Goal: Contribute content: Contribute content

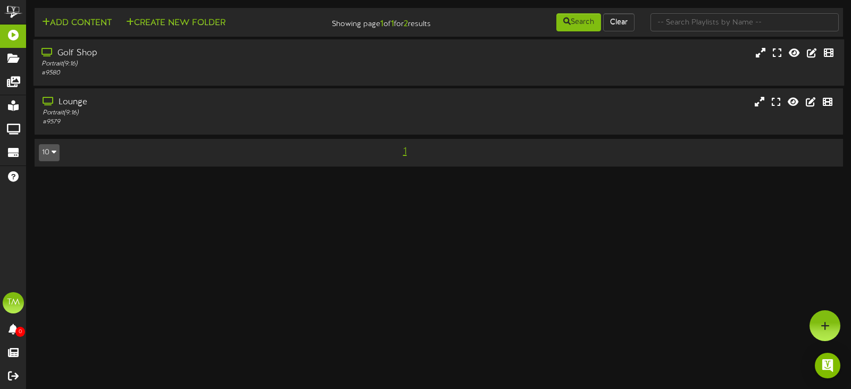
click at [177, 59] on div "Golf Shop" at bounding box center [203, 53] width 322 height 12
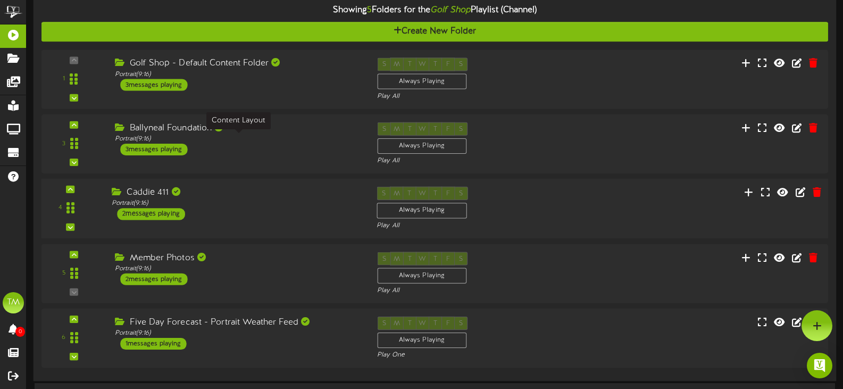
scroll to position [77, 0]
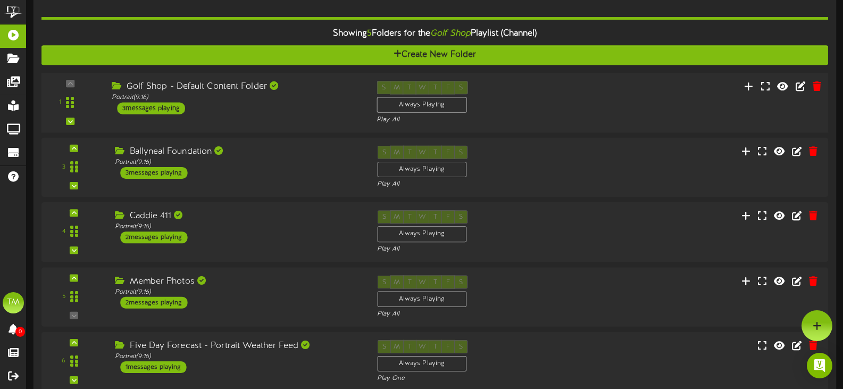
click at [287, 120] on div "1 ( 9:16" at bounding box center [434, 103] width 795 height 44
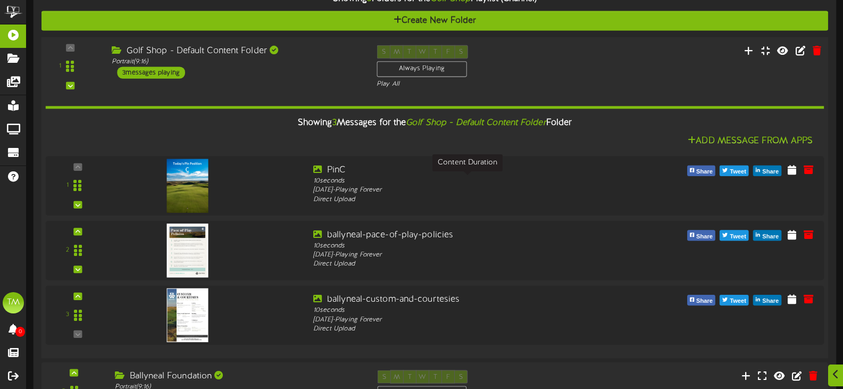
scroll to position [130, 0]
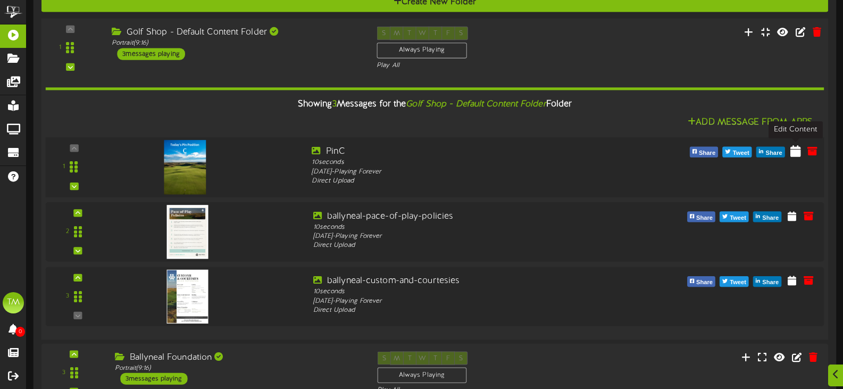
click at [797, 154] on icon at bounding box center [796, 151] width 11 height 12
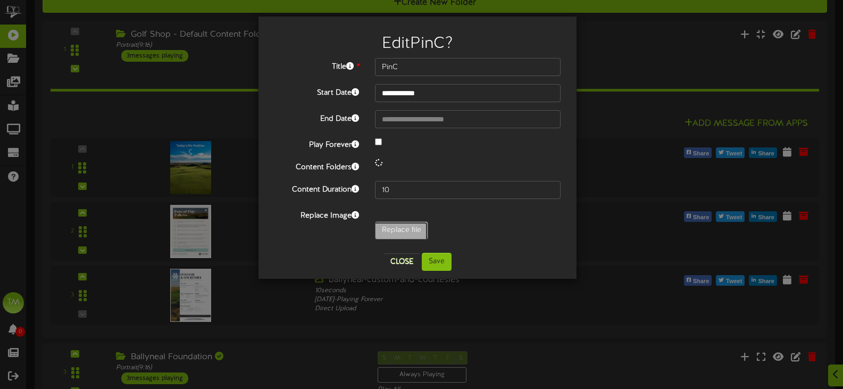
click at [390, 231] on div "**********" at bounding box center [418, 151] width 286 height 187
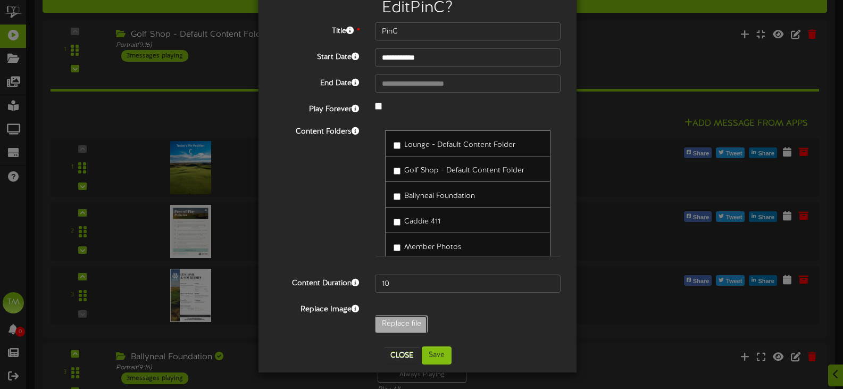
scroll to position [0, 0]
type input "**********"
type input "PinD"
click at [442, 352] on button "Save" at bounding box center [437, 355] width 30 height 18
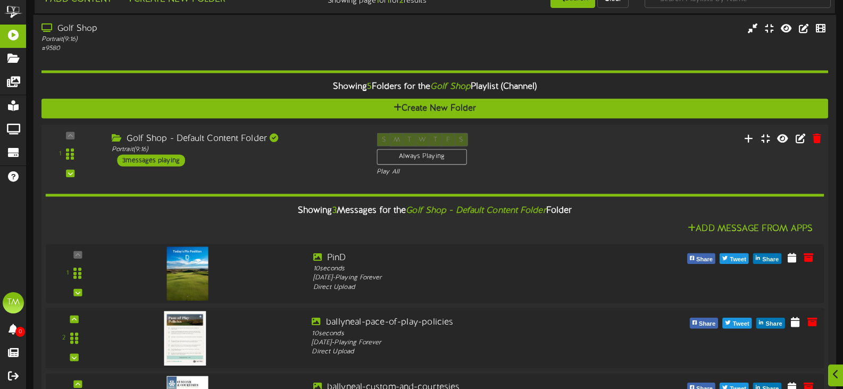
scroll to position [183, 0]
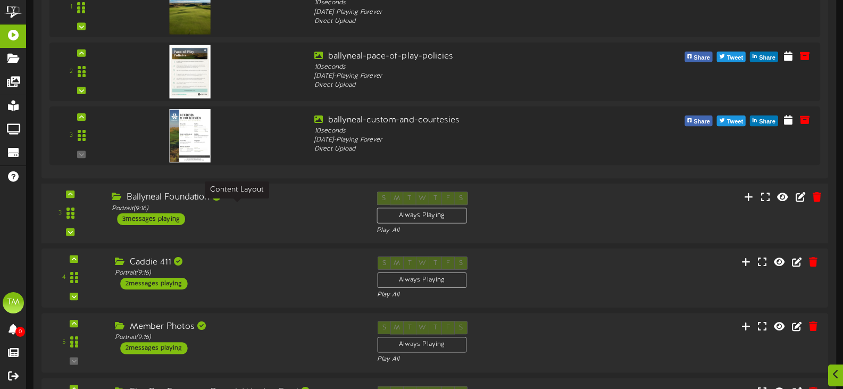
click at [321, 205] on div "Portrait ( 9:16 )" at bounding box center [236, 208] width 249 height 9
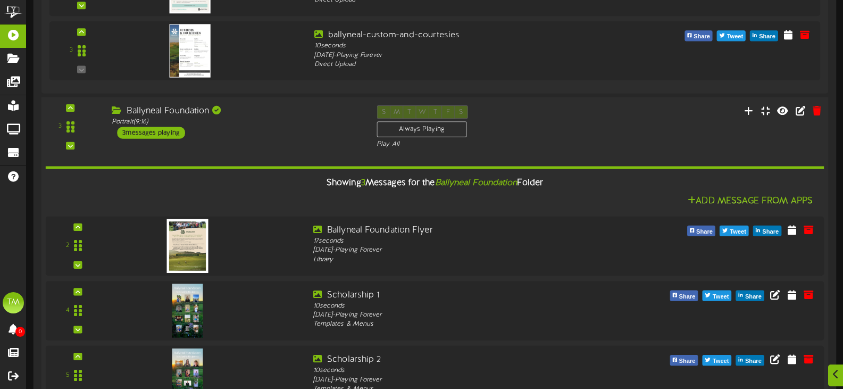
scroll to position [449, 0]
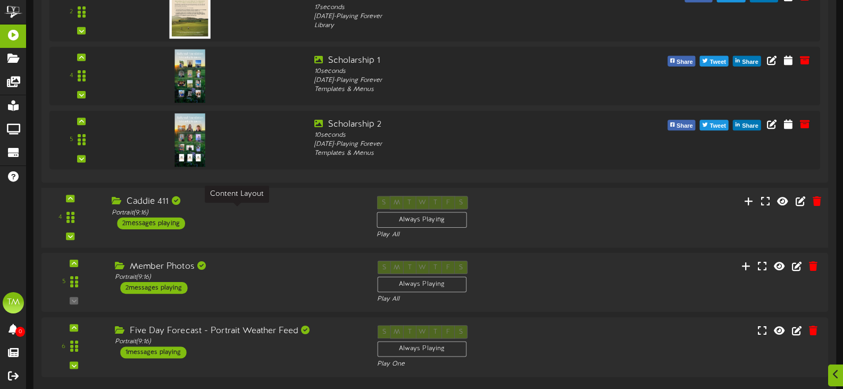
click at [319, 211] on div "Portrait ( 9:16 )" at bounding box center [236, 212] width 249 height 9
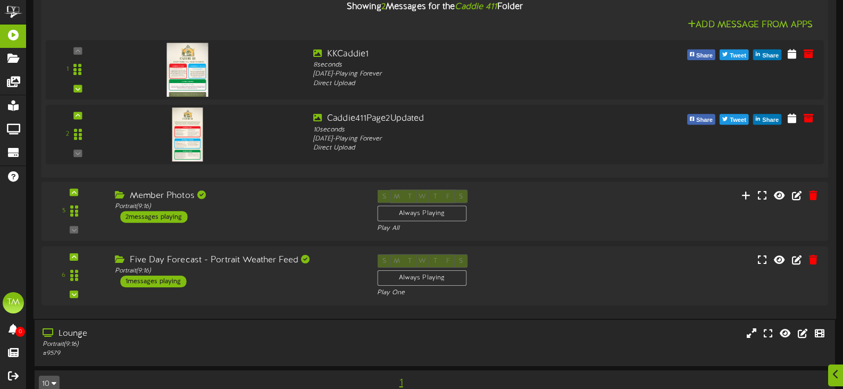
scroll to position [893, 0]
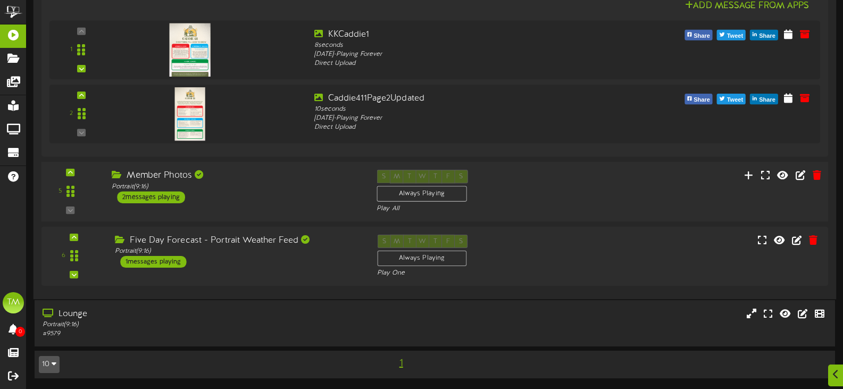
click at [319, 205] on div "5 ( 9:16" at bounding box center [434, 192] width 795 height 44
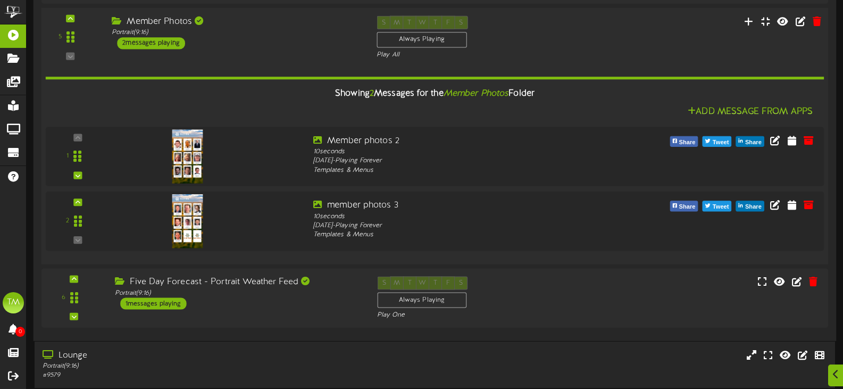
scroll to position [1088, 0]
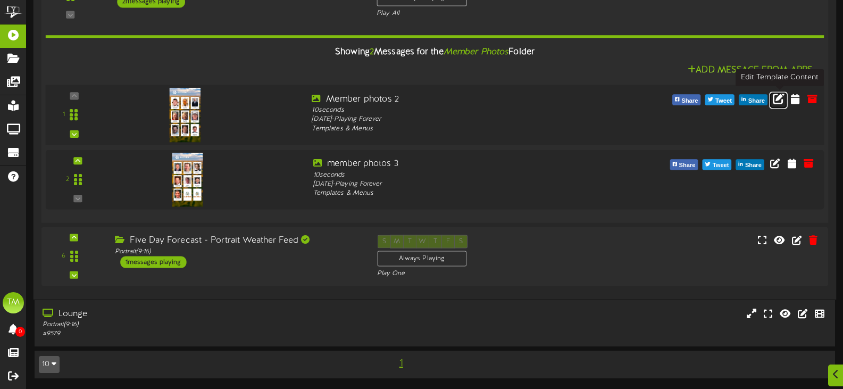
click at [779, 102] on icon at bounding box center [779, 98] width 12 height 12
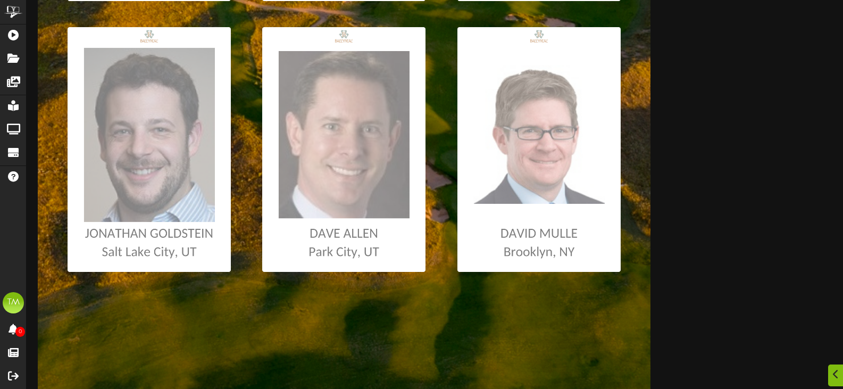
scroll to position [726, 0]
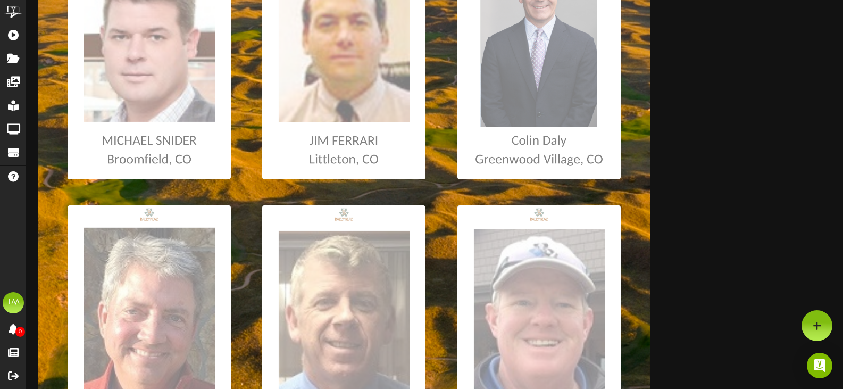
scroll to position [87, 0]
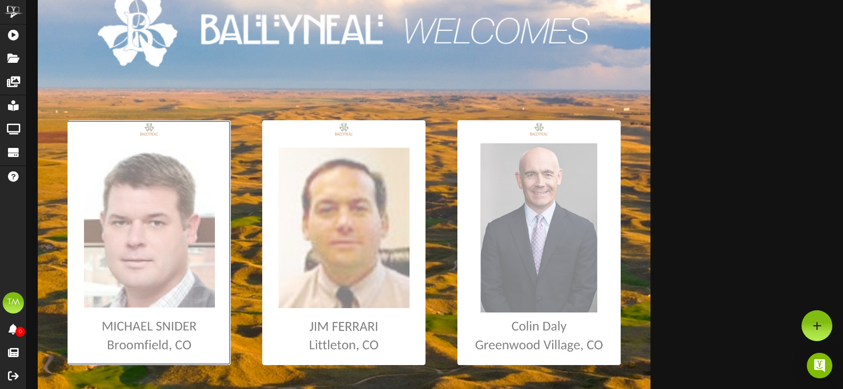
type input "**********"
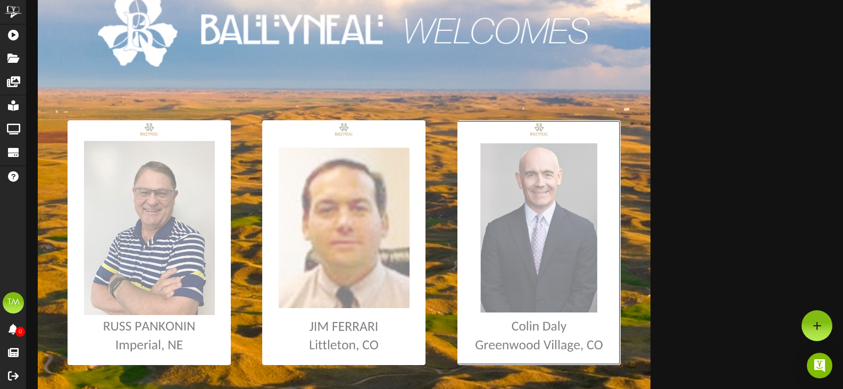
click at [564, 243] on input "file" at bounding box center [6, 242] width 1230 height 245
type input "**********"
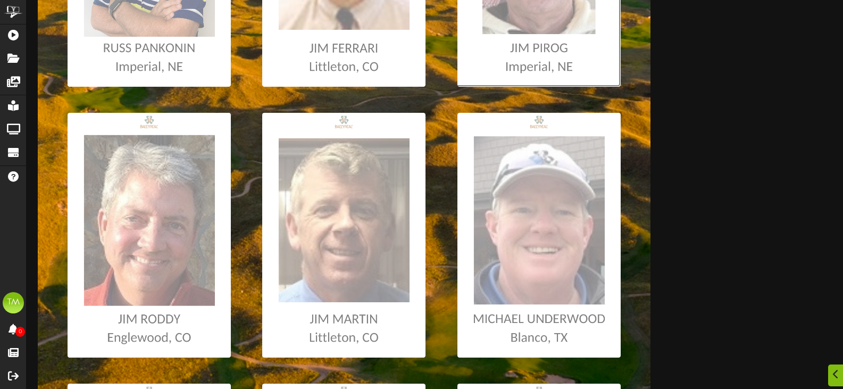
scroll to position [407, 0]
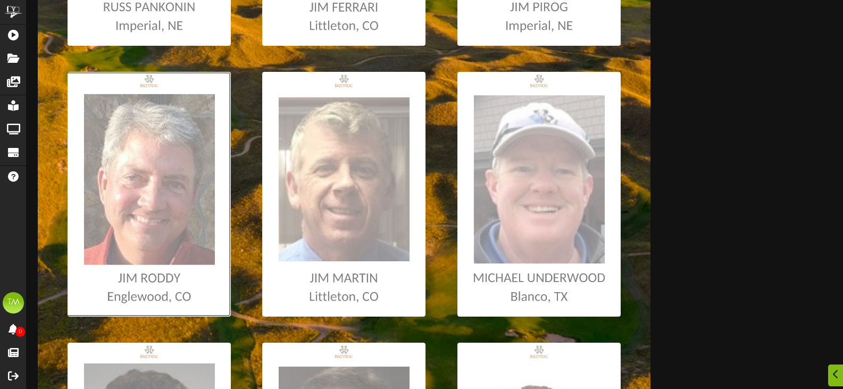
type input "**********"
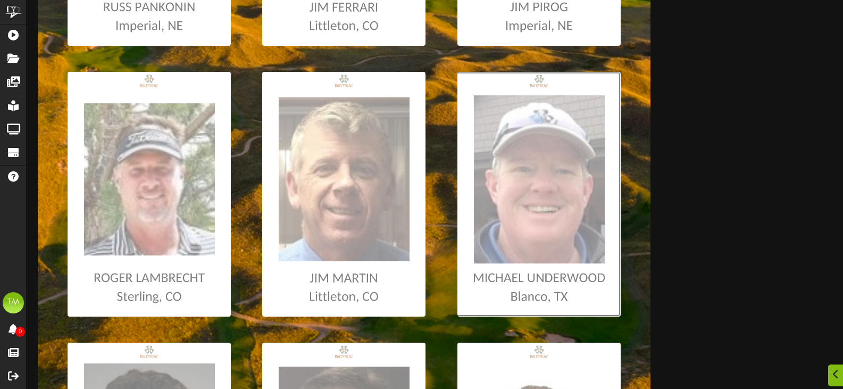
click at [552, 208] on input "file" at bounding box center [6, 194] width 1230 height 245
type input "**********"
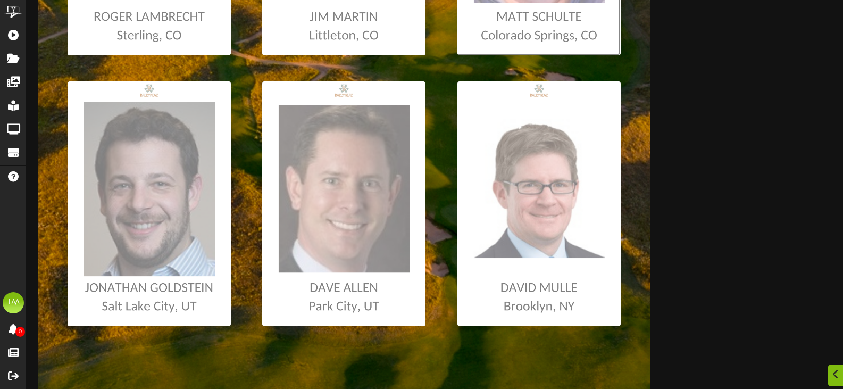
scroll to position [673, 0]
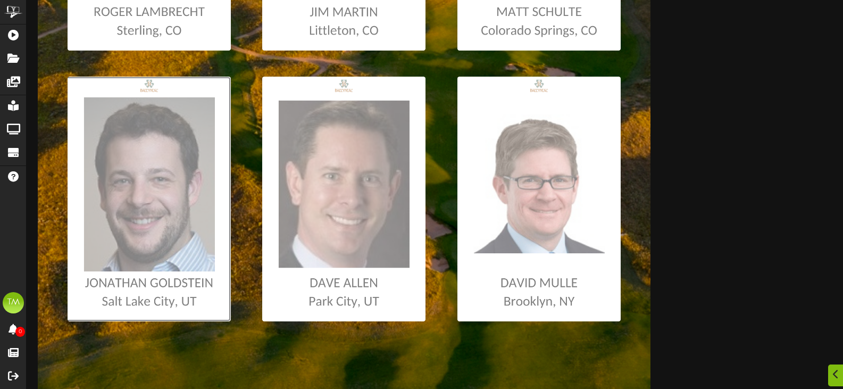
type input "**********"
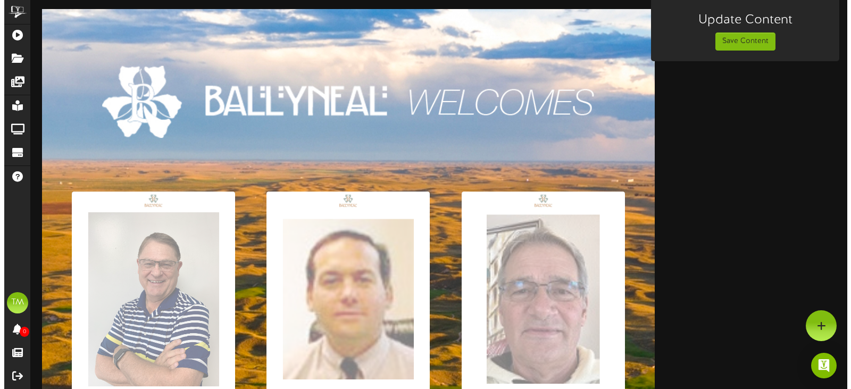
scroll to position [0, 0]
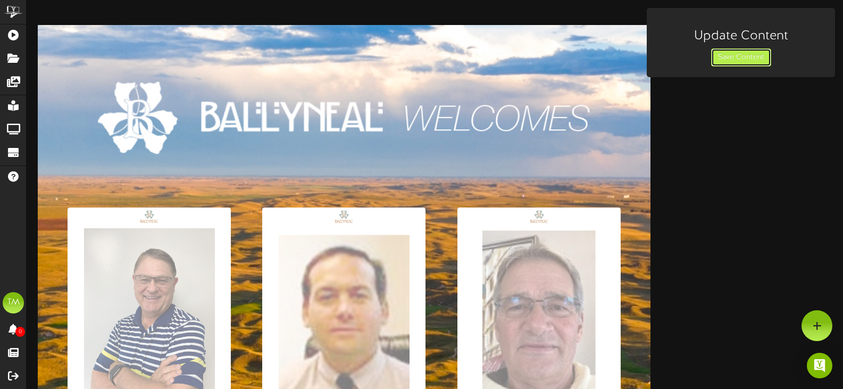
click at [736, 65] on button "Save Content" at bounding box center [741, 57] width 60 height 18
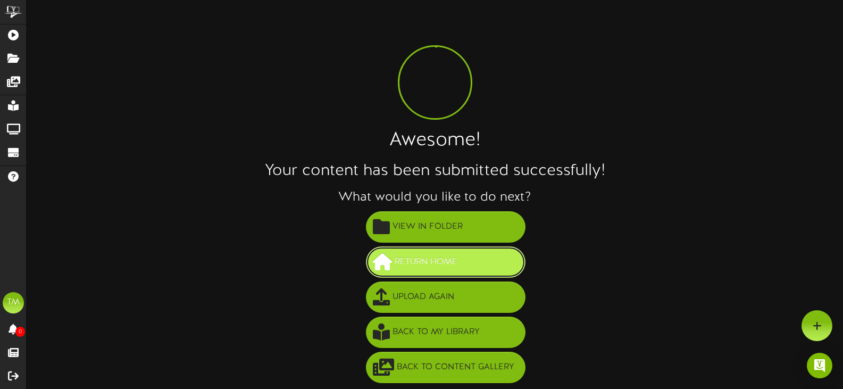
click at [437, 259] on span "Return Home" at bounding box center [426, 262] width 68 height 18
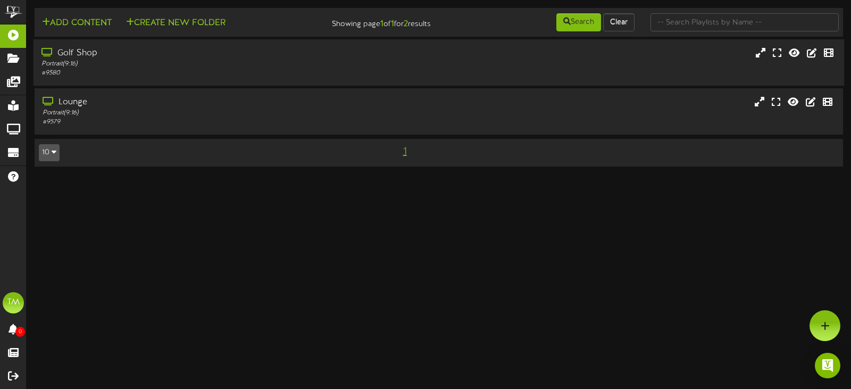
click at [137, 45] on div "Golf Shop Portrait ( 9:16 ) # 9580" at bounding box center [440, 62] width 812 height 46
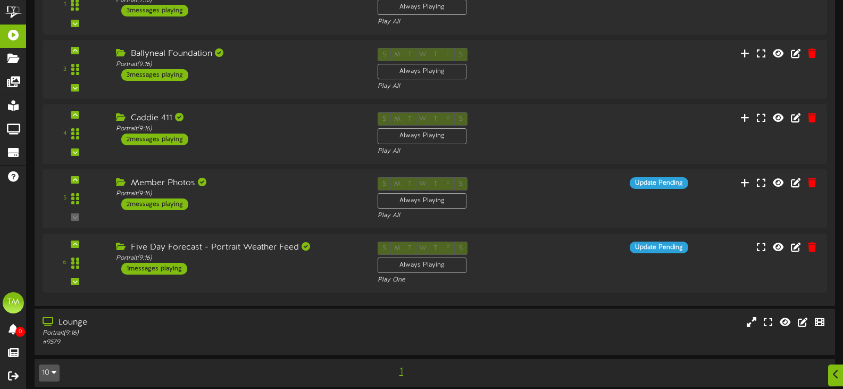
scroll to position [184, 0]
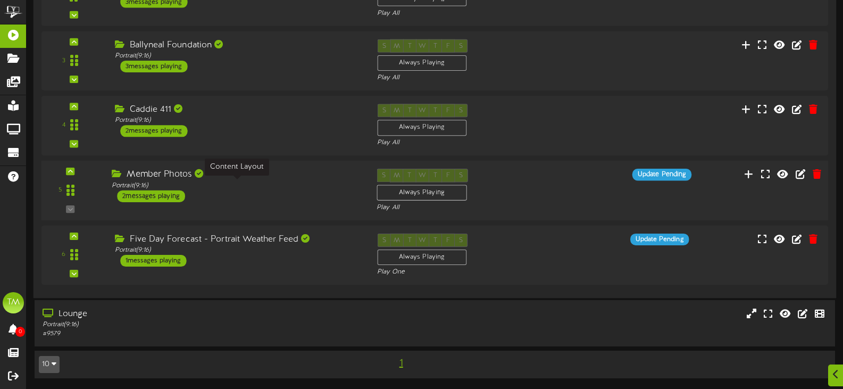
click at [287, 183] on div "Portrait ( 9:16 )" at bounding box center [236, 185] width 249 height 9
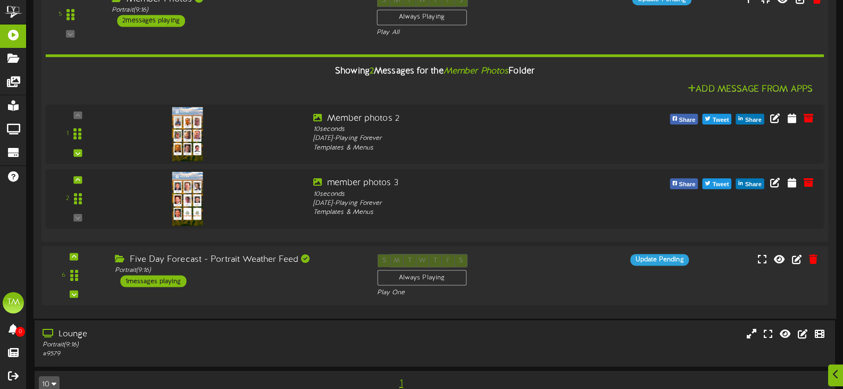
scroll to position [378, 0]
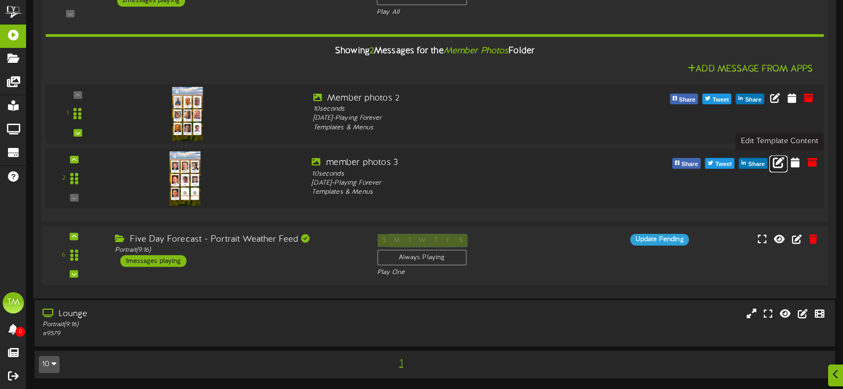
click at [779, 161] on icon at bounding box center [779, 162] width 12 height 12
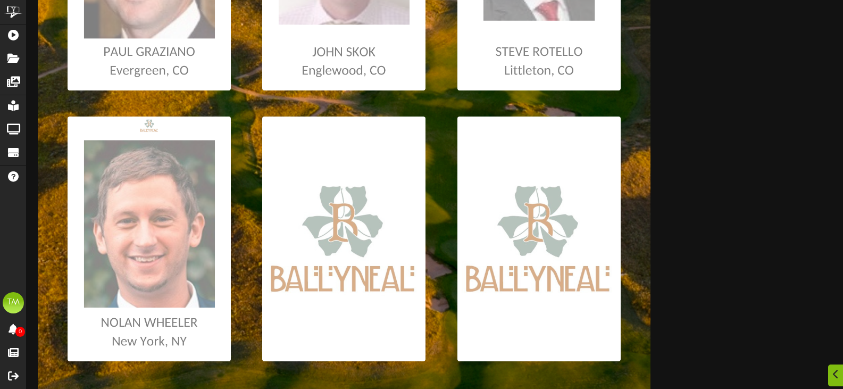
scroll to position [639, 0]
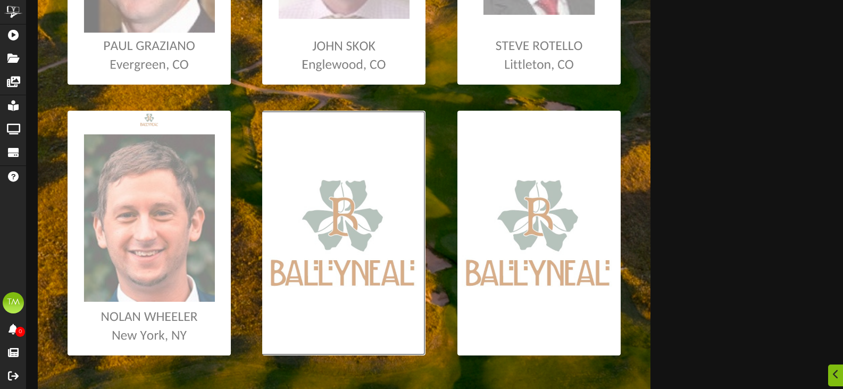
type input "**********"
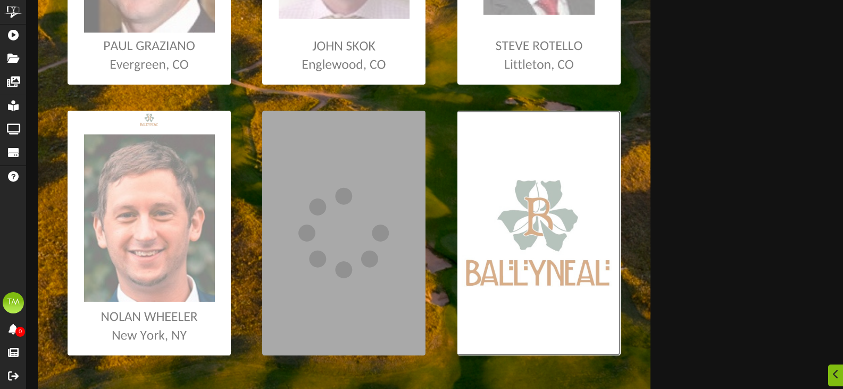
click at [533, 246] on input "file" at bounding box center [6, 233] width 1230 height 245
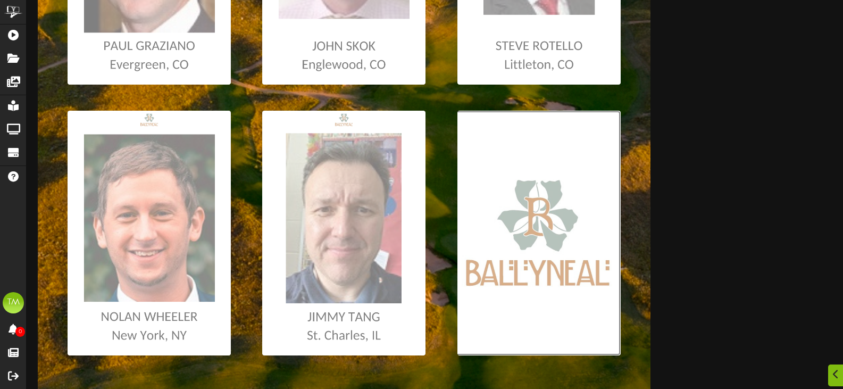
type input "**********"
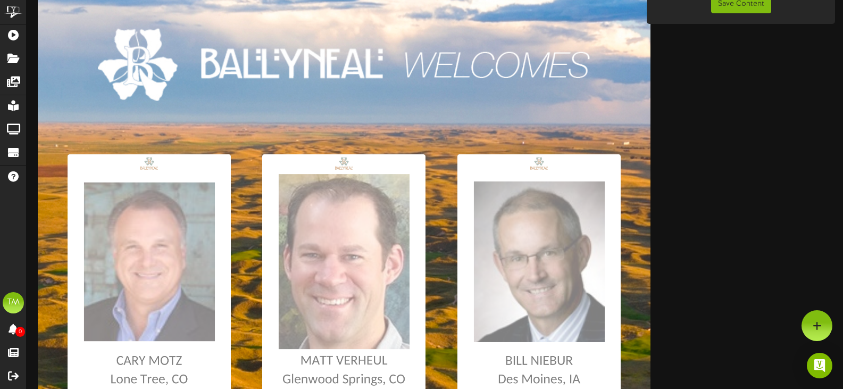
scroll to position [0, 0]
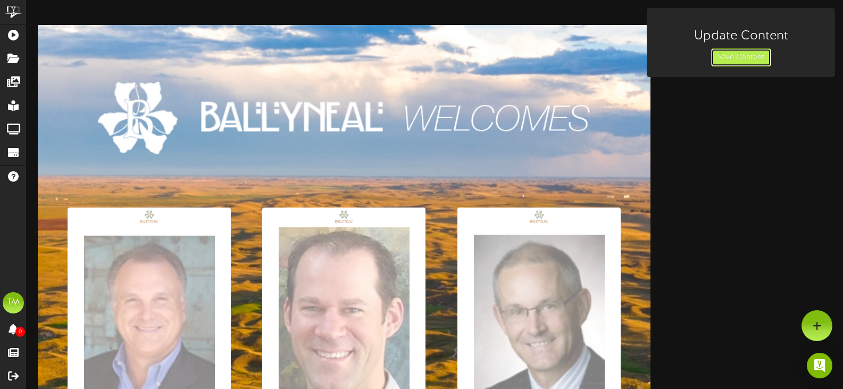
click at [758, 62] on button "Save Content" at bounding box center [741, 57] width 60 height 18
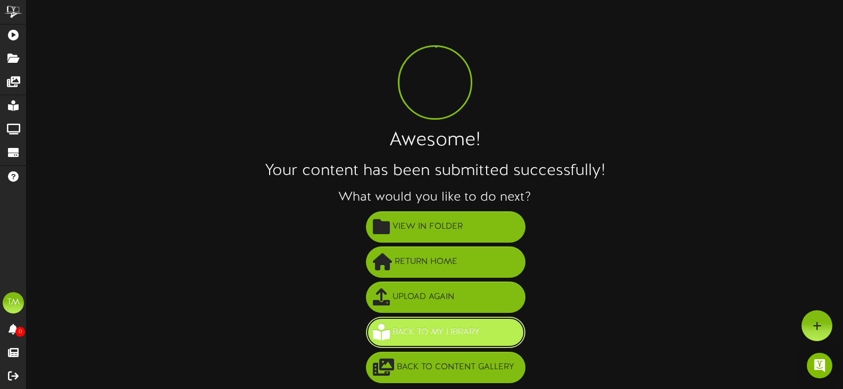
click at [451, 327] on span "Back to My Library" at bounding box center [436, 333] width 93 height 18
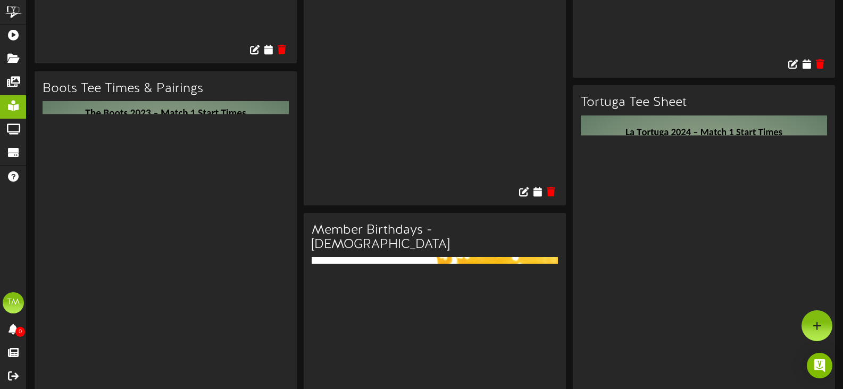
scroll to position [3459, 0]
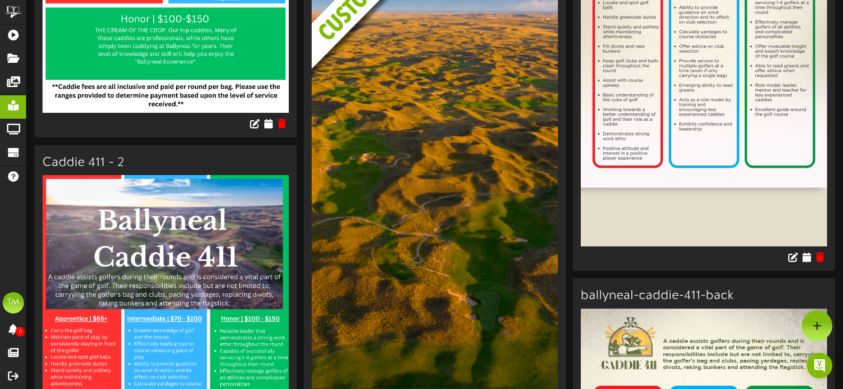
click at [448, 188] on img at bounding box center [435, 169] width 246 height 438
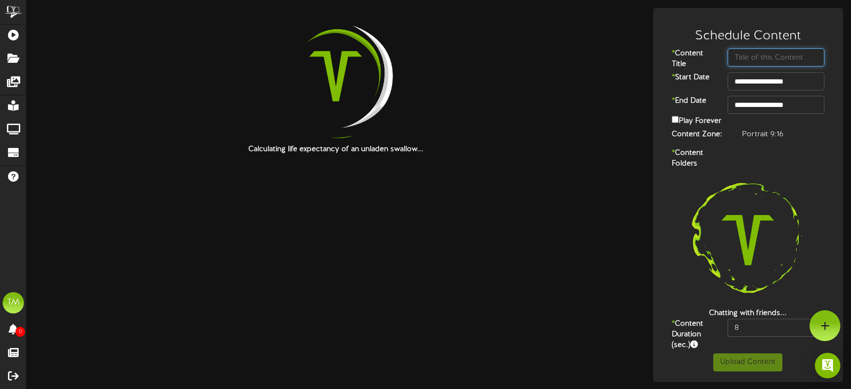
click at [757, 57] on input "text" at bounding box center [776, 57] width 97 height 18
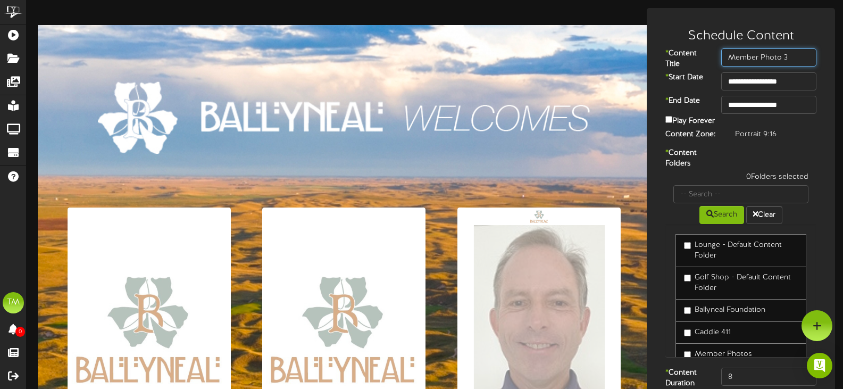
type input "Member Photo 3"
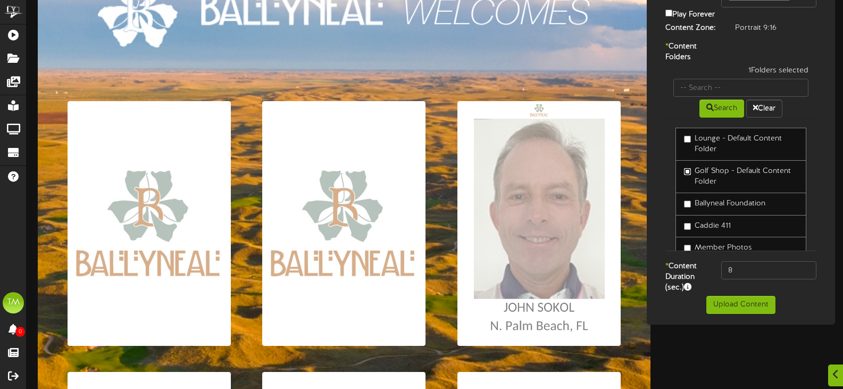
scroll to position [31, 0]
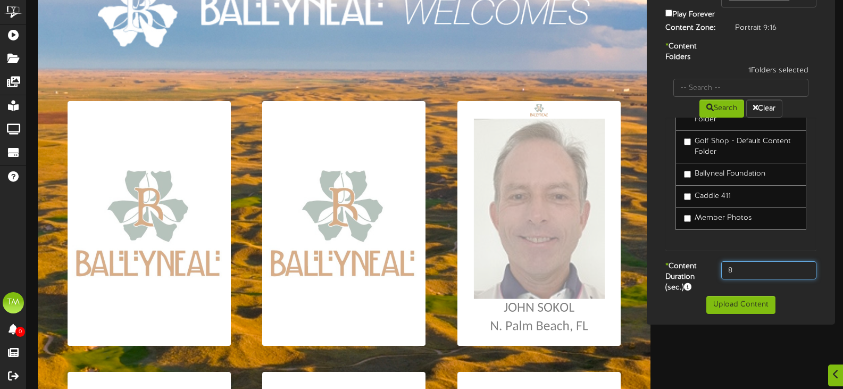
click at [741, 275] on input "8" at bounding box center [769, 270] width 95 height 18
type input "12"
click at [742, 314] on button "Upload Content" at bounding box center [741, 305] width 69 height 18
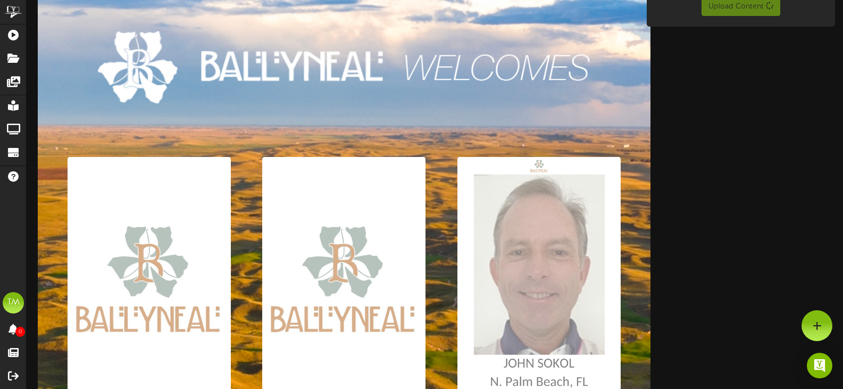
scroll to position [0, 0]
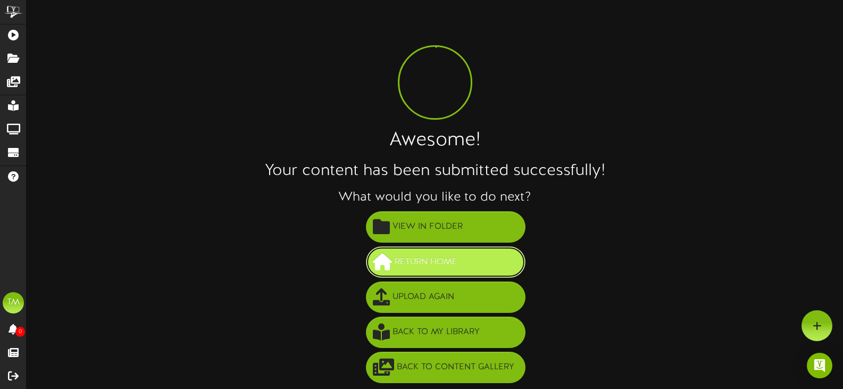
click at [448, 256] on span "Return Home" at bounding box center [426, 262] width 68 height 18
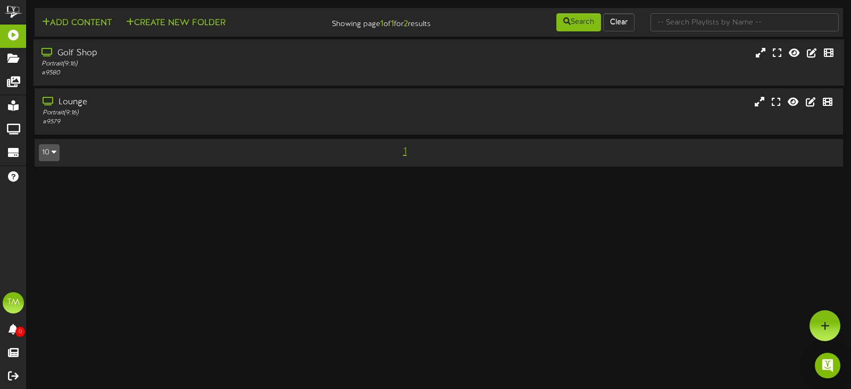
click at [111, 49] on div "Golf Shop" at bounding box center [203, 53] width 322 height 12
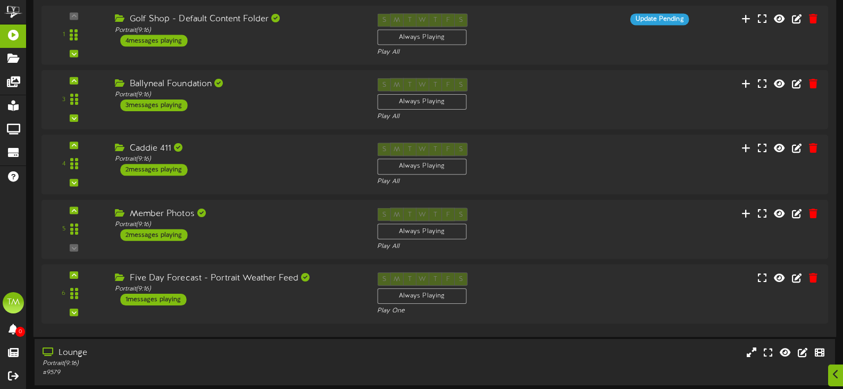
scroll to position [184, 0]
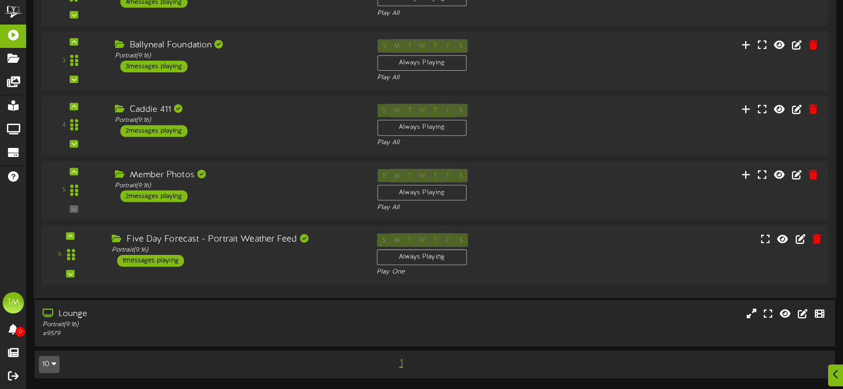
click at [313, 256] on div "Five Day Forecast - Portrait Weather Feed Portrait ( 9:16 ) 1 messages playing" at bounding box center [236, 250] width 265 height 34
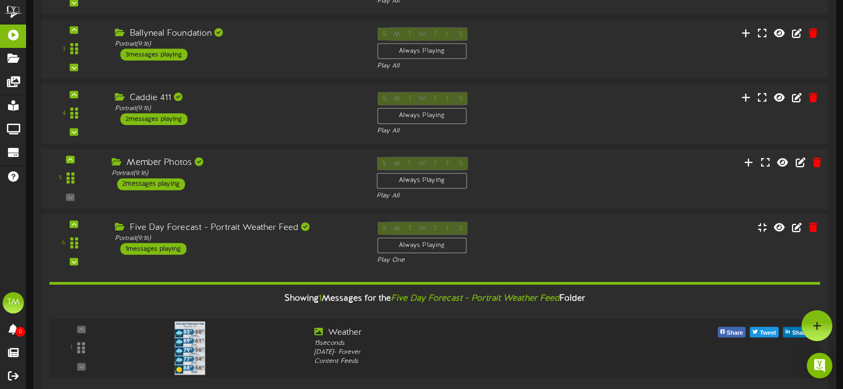
scroll to position [195, 0]
click at [267, 172] on div "Portrait ( 9:16 )" at bounding box center [236, 174] width 249 height 9
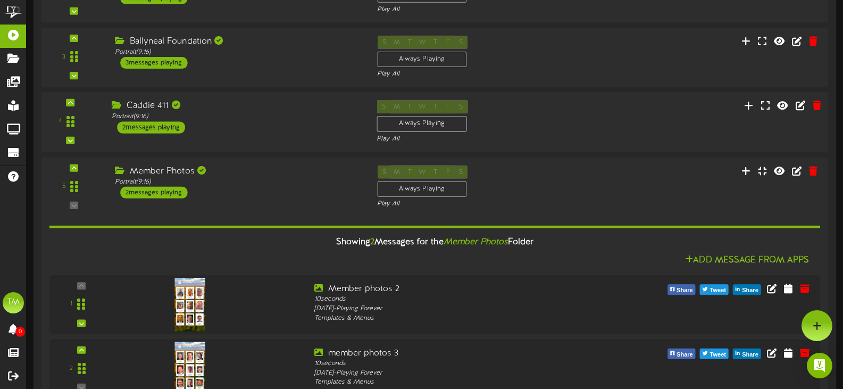
scroll to position [142, 0]
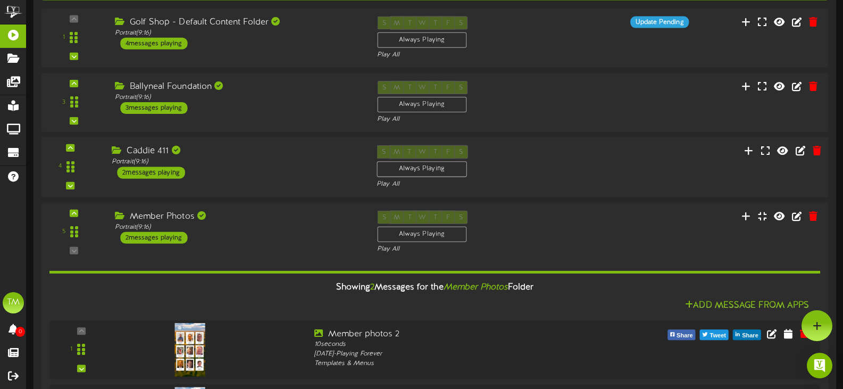
click at [286, 150] on div "Caddie 411" at bounding box center [236, 151] width 249 height 12
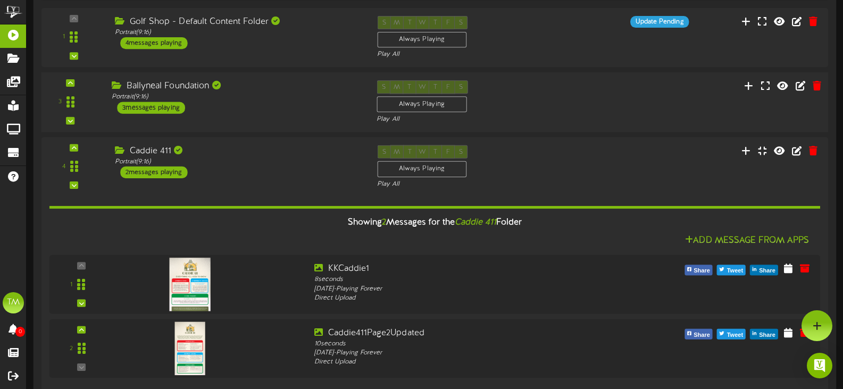
click at [295, 116] on div "3 ( 9:16" at bounding box center [434, 102] width 795 height 44
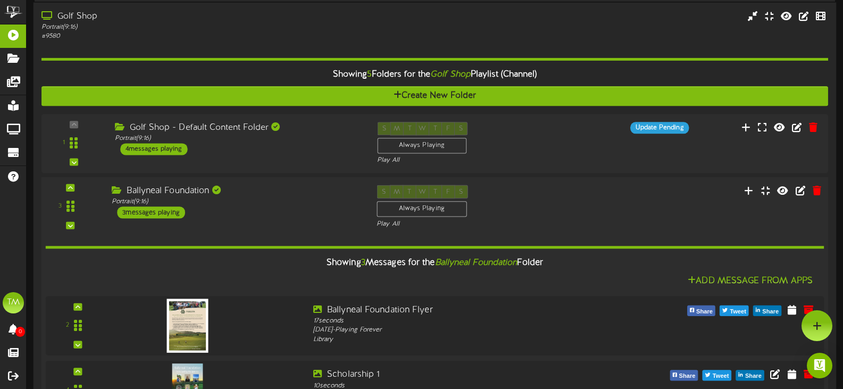
scroll to position [35, 0]
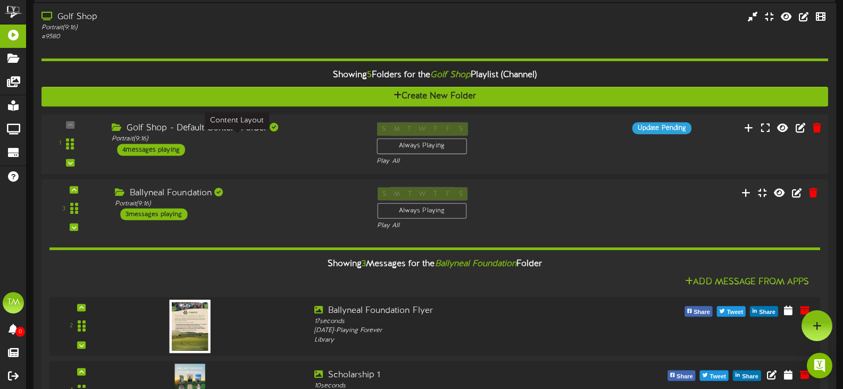
click at [317, 138] on div "Portrait ( 9:16 )" at bounding box center [236, 139] width 249 height 9
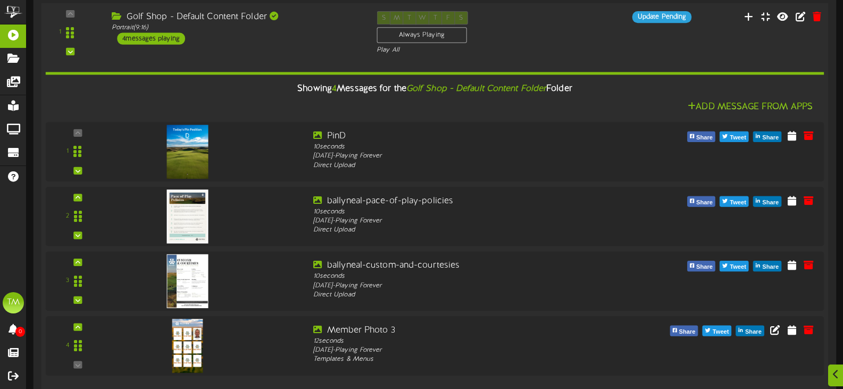
scroll to position [247, 0]
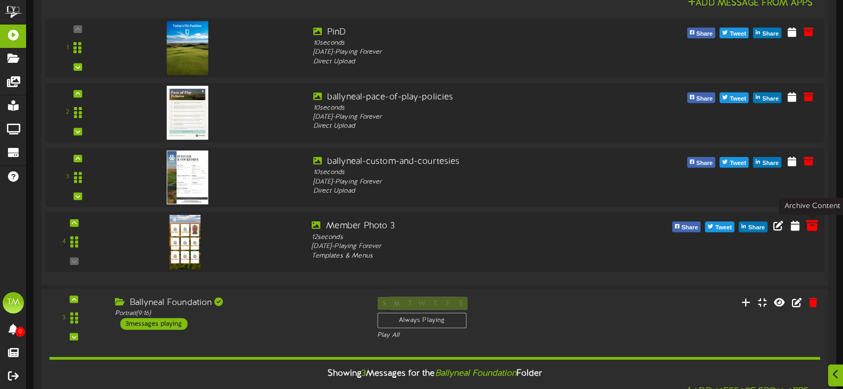
click at [812, 231] on icon at bounding box center [813, 225] width 12 height 12
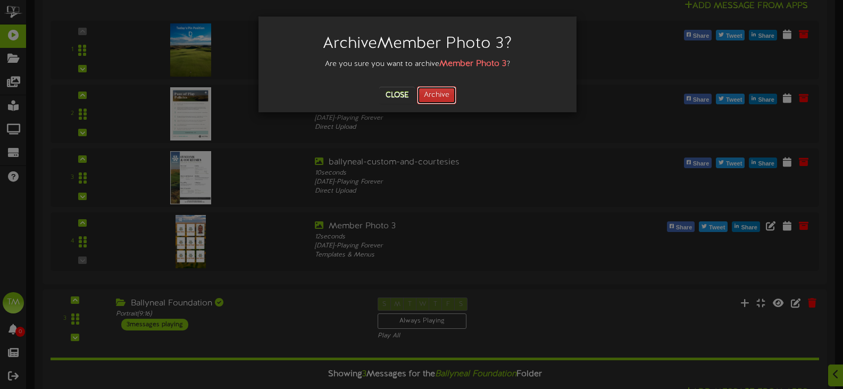
click at [430, 93] on button "Archive" at bounding box center [436, 95] width 39 height 18
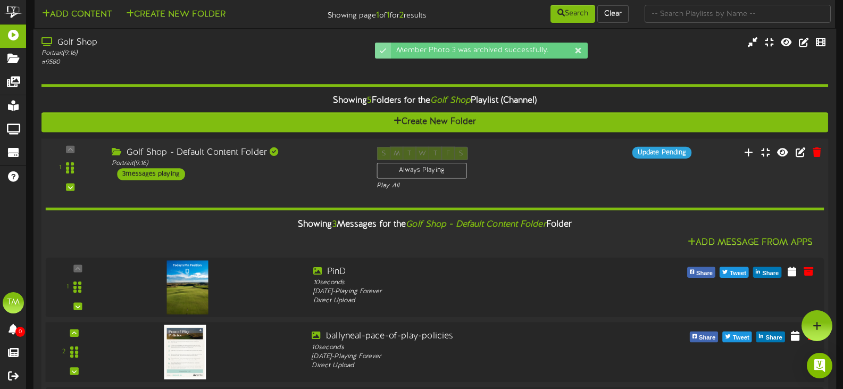
scroll to position [0, 0]
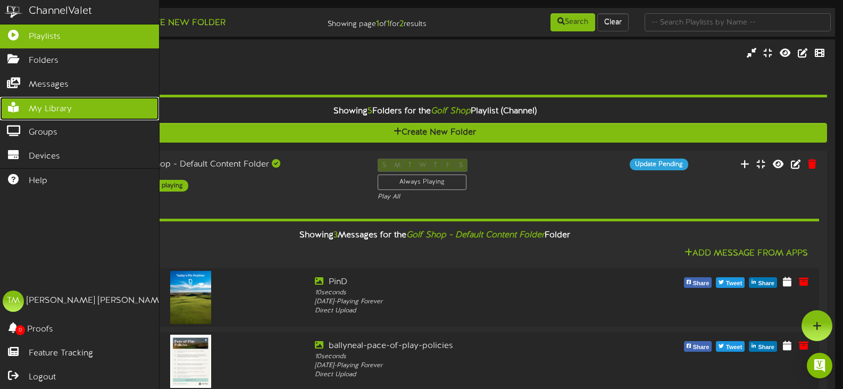
click at [44, 103] on span "My Library" at bounding box center [50, 109] width 43 height 12
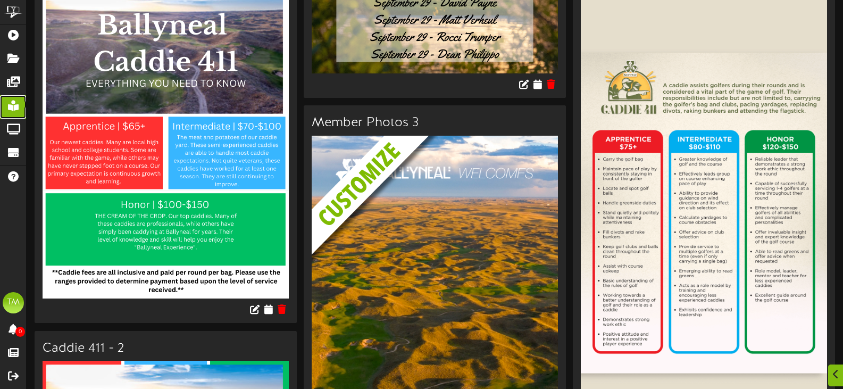
scroll to position [3406, 0]
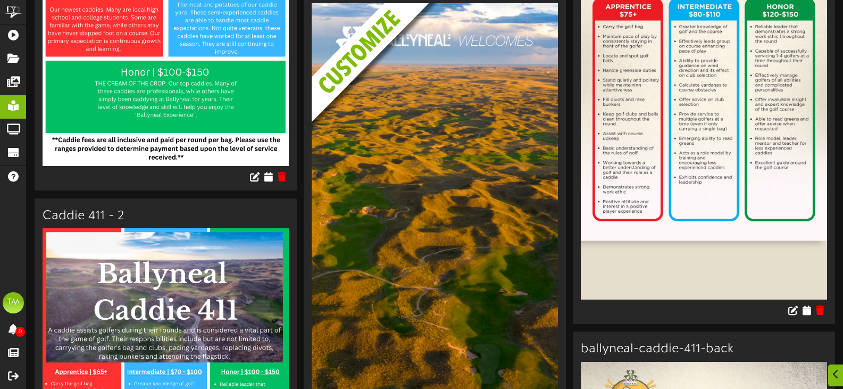
click at [383, 134] on img at bounding box center [443, 90] width 262 height 174
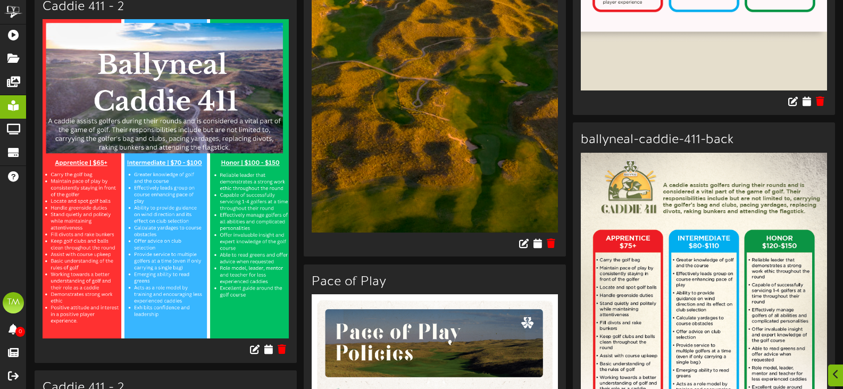
scroll to position [3619, 0]
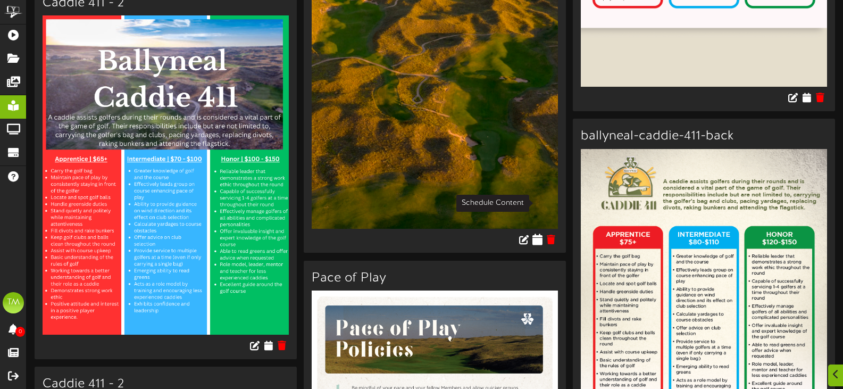
click at [537, 233] on icon at bounding box center [538, 239] width 10 height 12
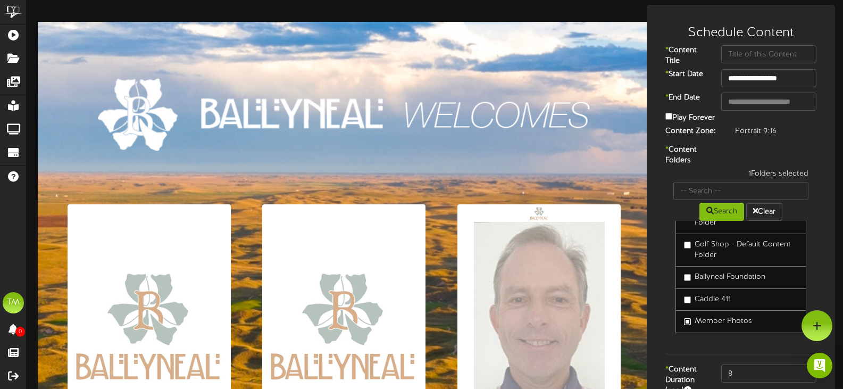
scroll to position [213, 0]
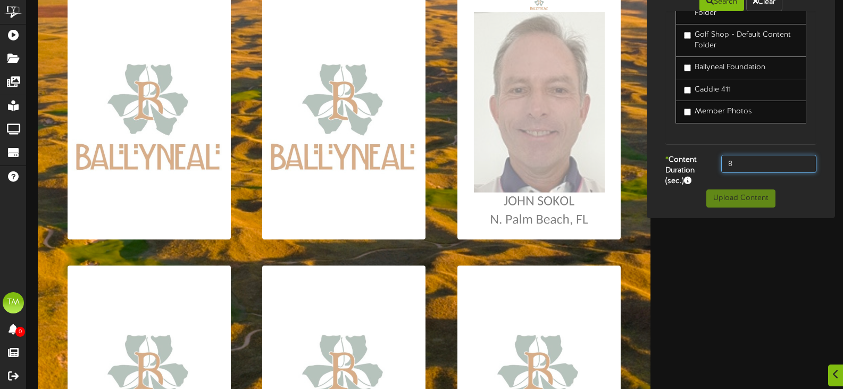
click at [730, 167] on input "8" at bounding box center [769, 164] width 95 height 18
type input "12"
click at [698, 271] on div at bounding box center [435, 348] width 817 height 1107
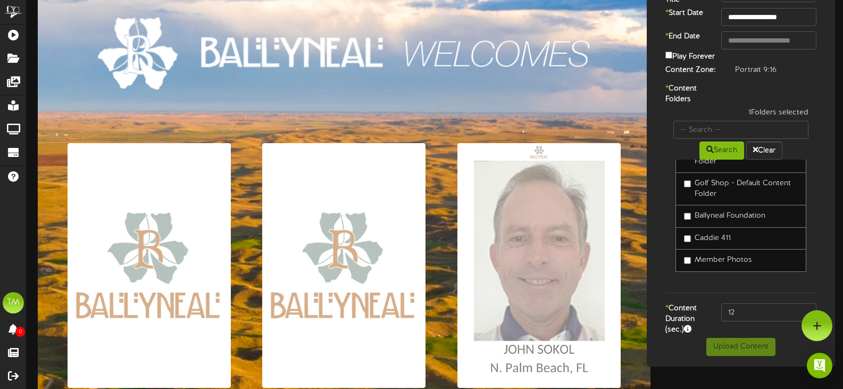
scroll to position [0, 0]
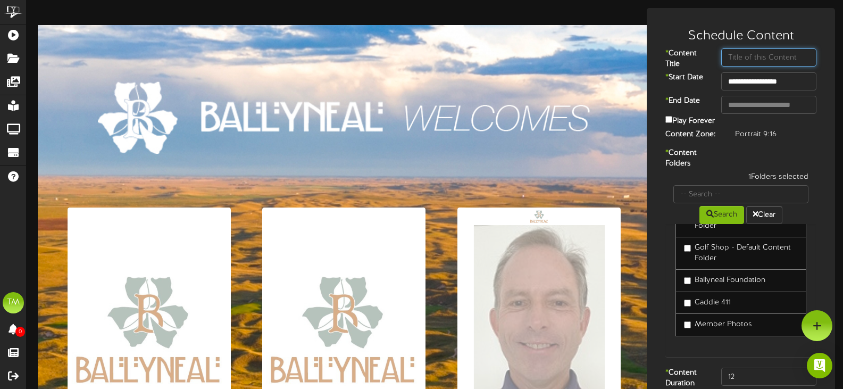
click at [748, 61] on input "text" at bounding box center [769, 57] width 95 height 18
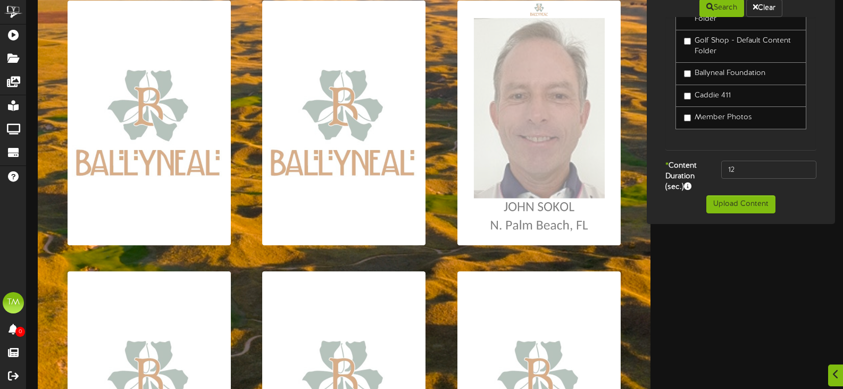
scroll to position [213, 0]
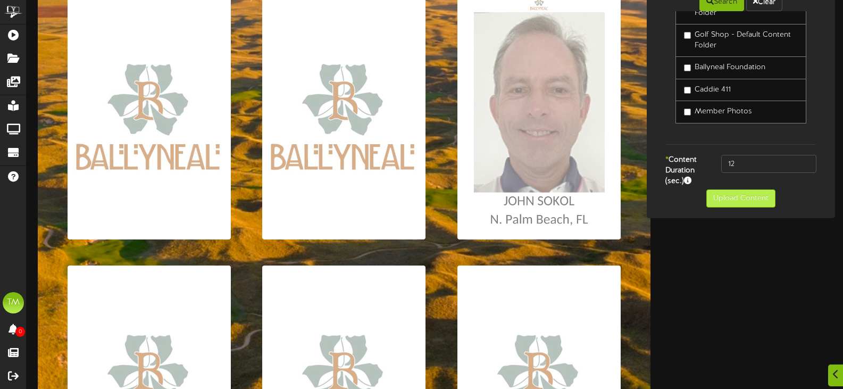
type input "Member 3"
click at [751, 202] on button "Upload Content" at bounding box center [741, 198] width 69 height 18
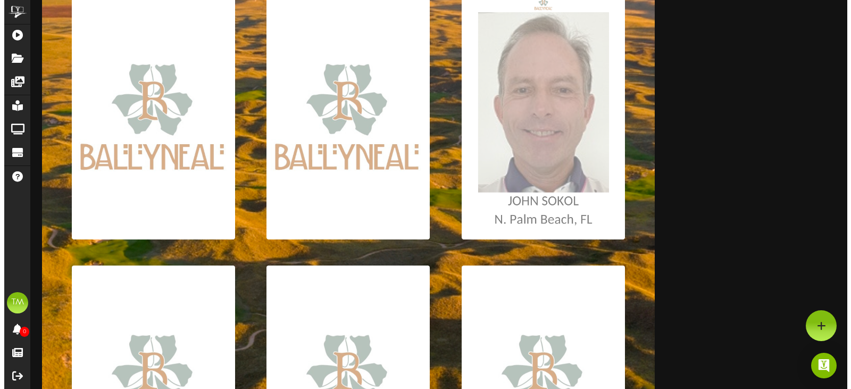
scroll to position [0, 0]
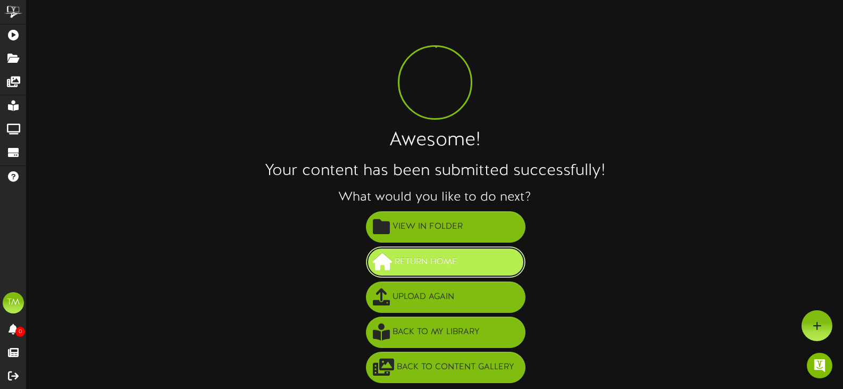
click at [458, 269] on span "Return Home" at bounding box center [426, 262] width 68 height 18
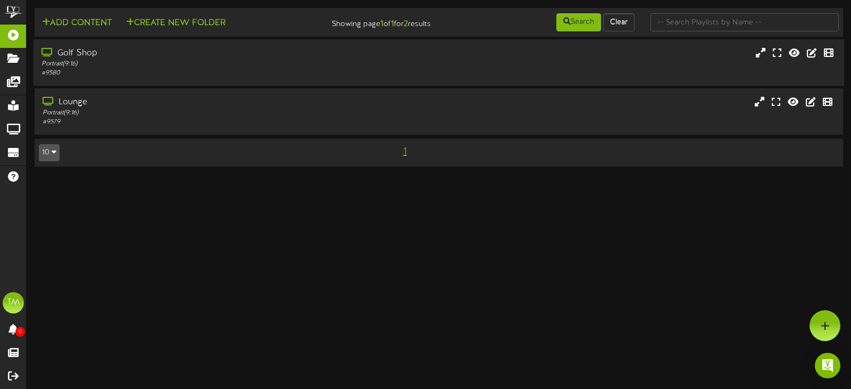
click at [138, 74] on div "# 9580" at bounding box center [203, 73] width 322 height 9
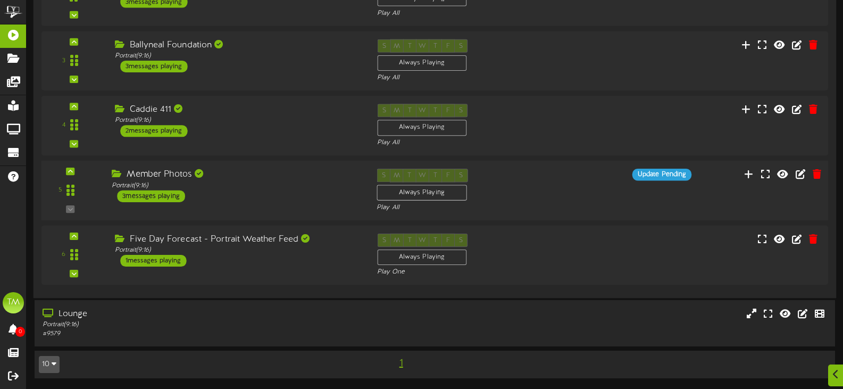
click at [276, 204] on div "5 ( 9:16" at bounding box center [434, 191] width 795 height 44
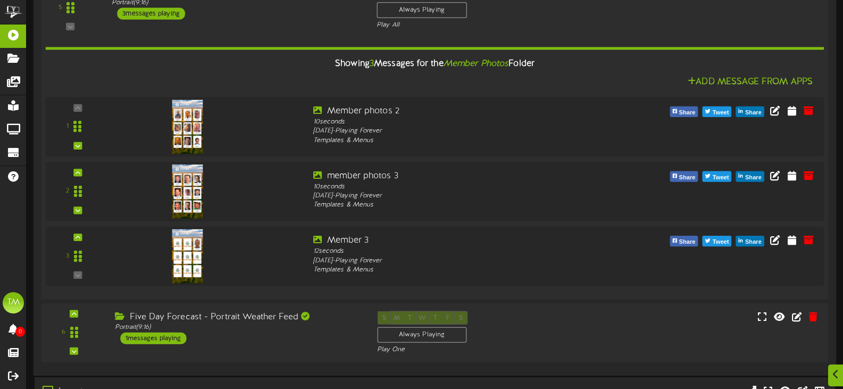
scroll to position [396, 0]
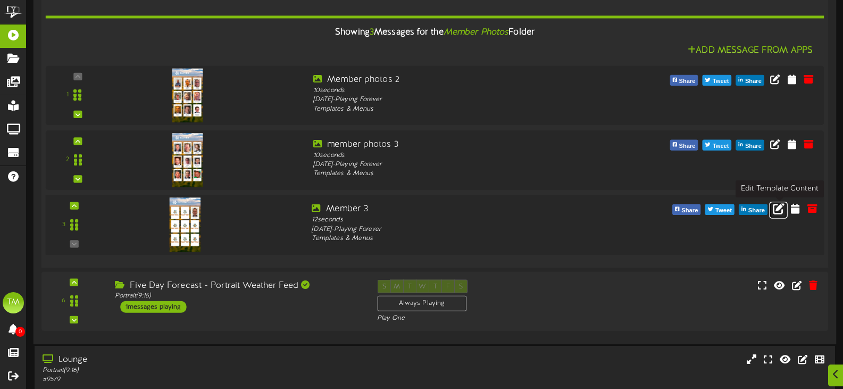
click at [778, 211] on icon at bounding box center [779, 208] width 12 height 12
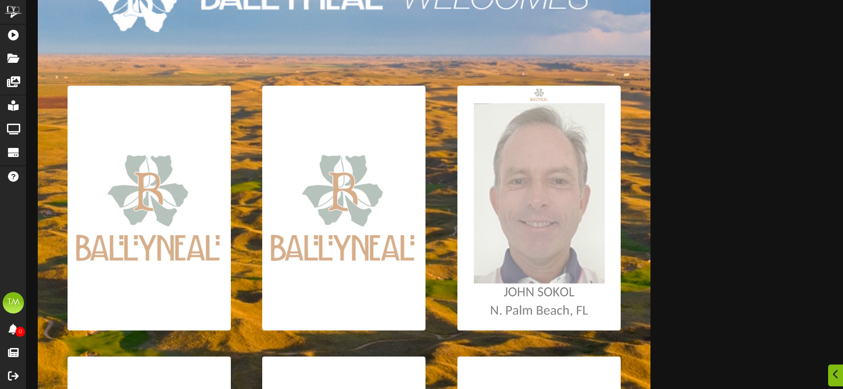
scroll to position [213, 0]
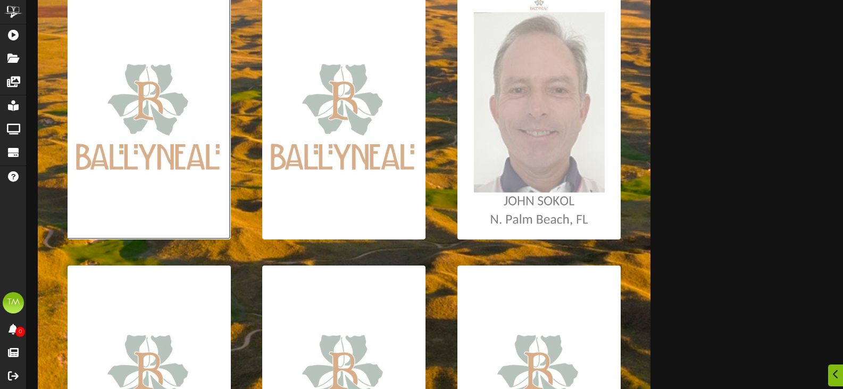
type input "**********"
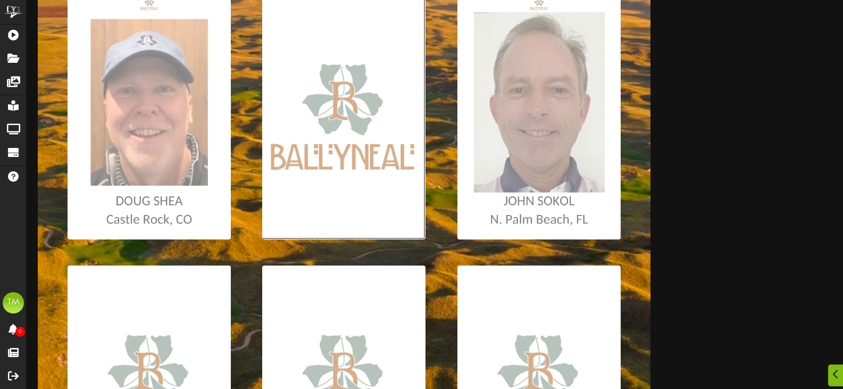
type input "**********"
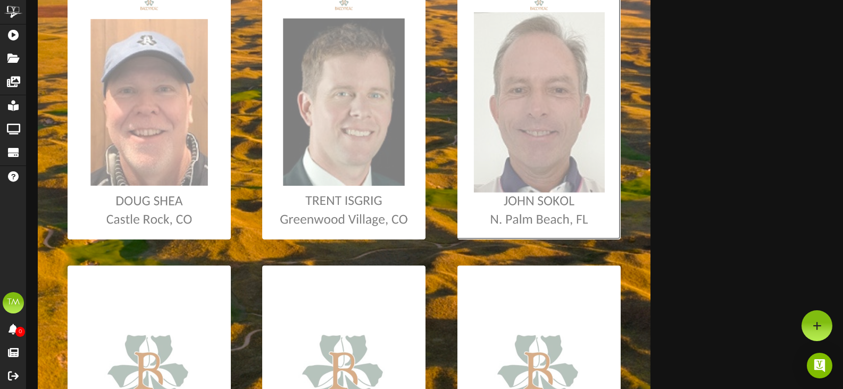
click at [556, 135] on input "file" at bounding box center [6, 117] width 1230 height 245
type input "**********"
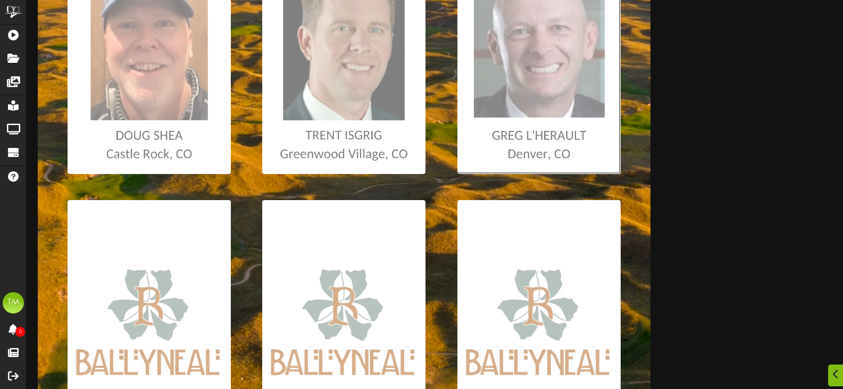
scroll to position [426, 0]
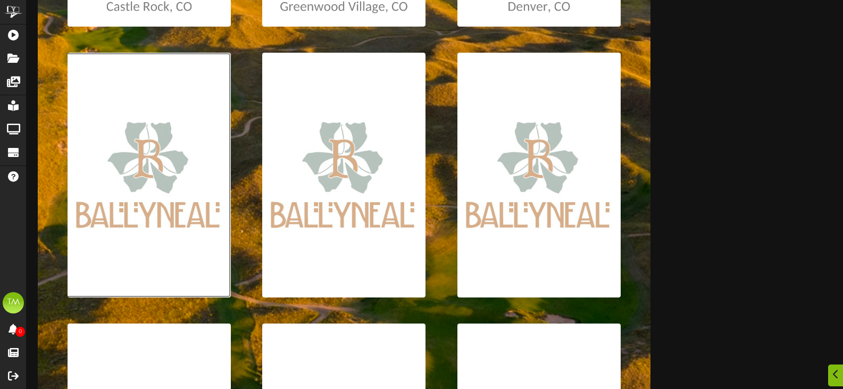
type input "**********"
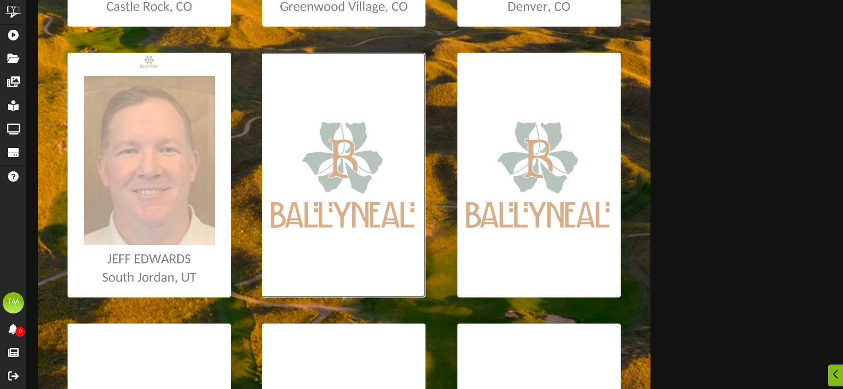
type input "**********"
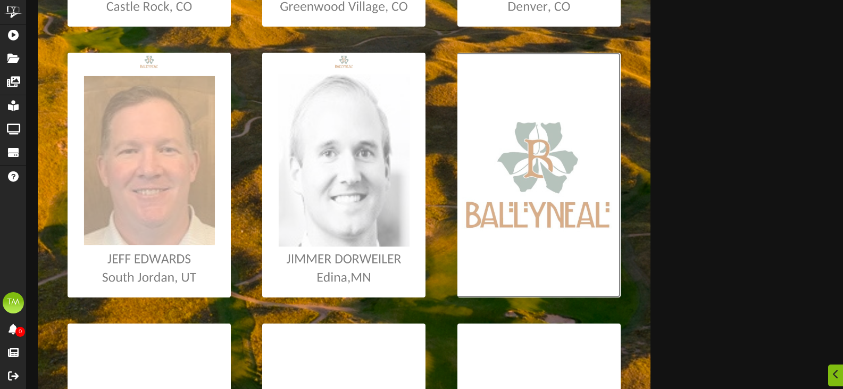
click at [527, 197] on input "file" at bounding box center [6, 175] width 1230 height 245
type input "**********"
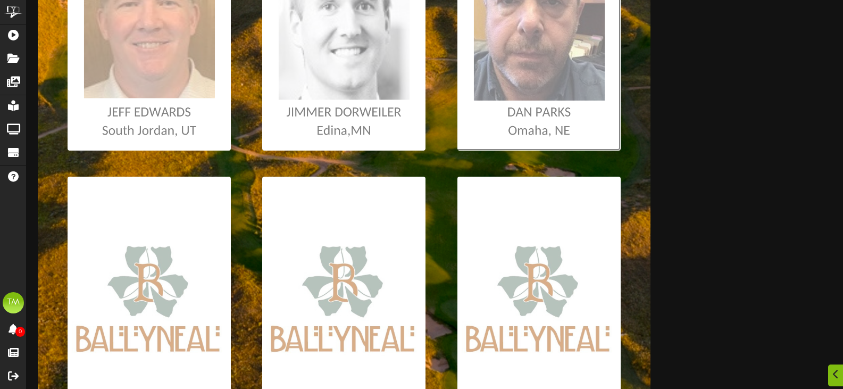
scroll to position [585, 0]
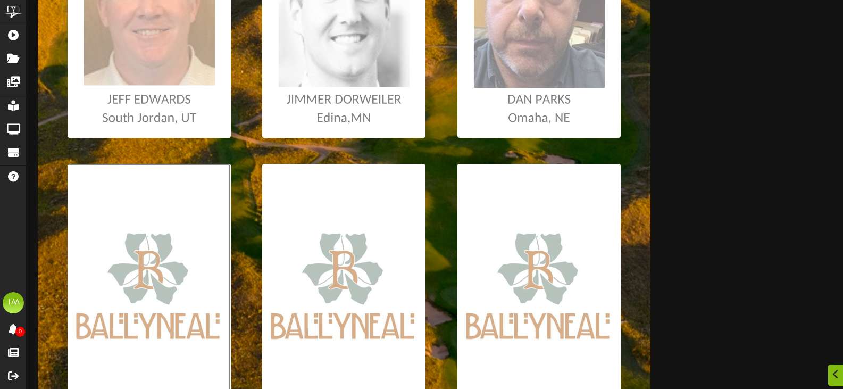
type input "**********"
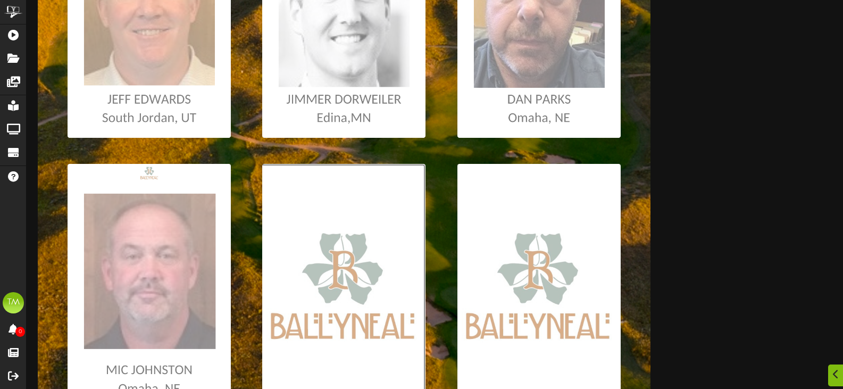
type input "**********"
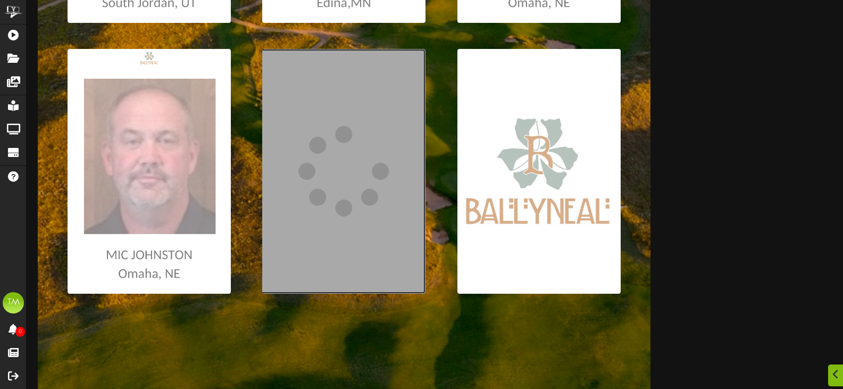
scroll to position [726, 0]
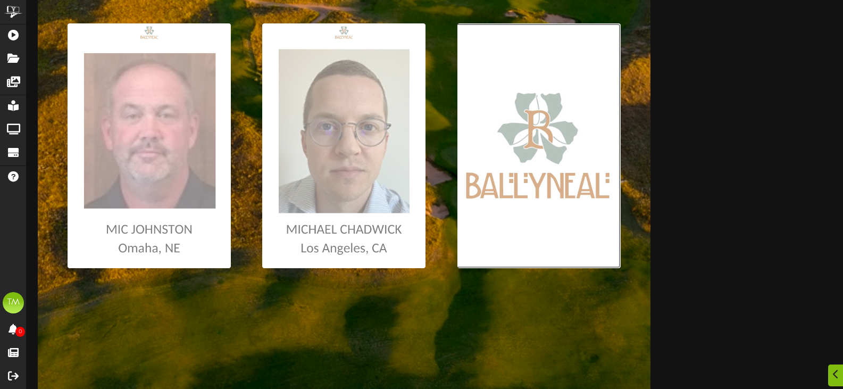
click at [528, 155] on input "file" at bounding box center [6, 145] width 1230 height 245
type input "**********"
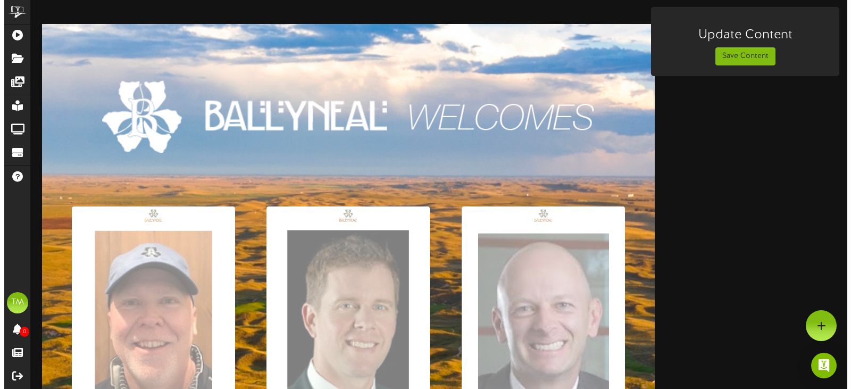
scroll to position [0, 0]
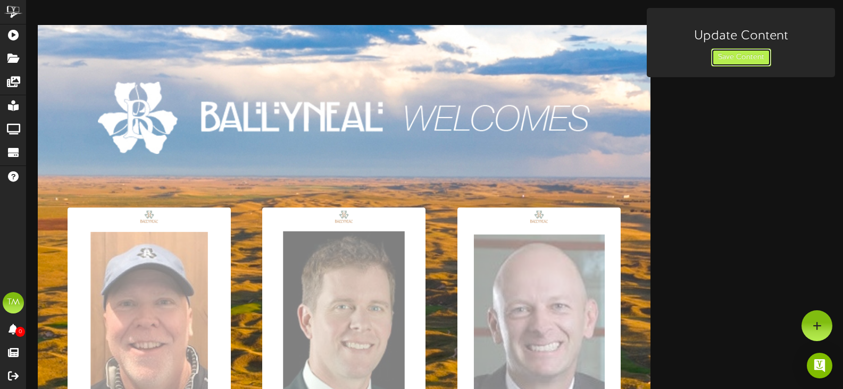
click at [746, 57] on button "Save Content" at bounding box center [741, 57] width 60 height 18
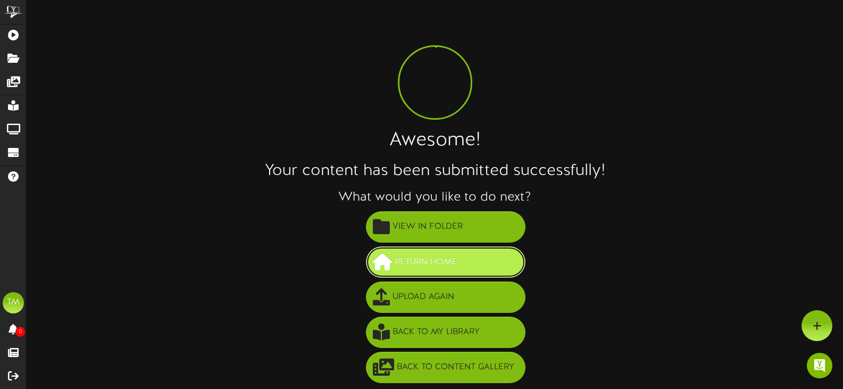
click at [453, 261] on span "Return Home" at bounding box center [426, 262] width 68 height 18
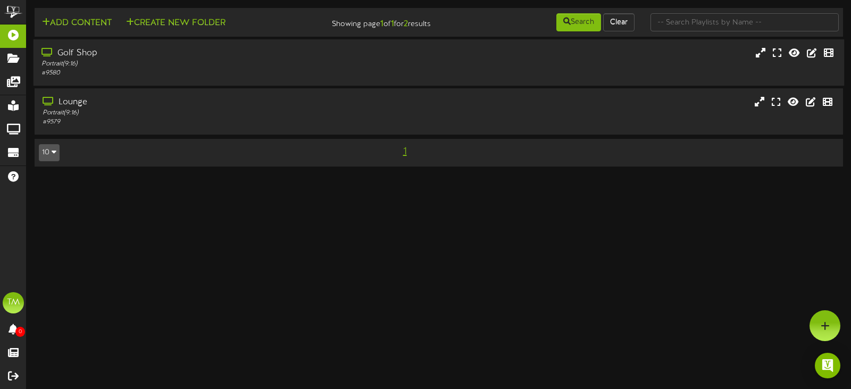
click at [176, 60] on div "Portrait ( 9:16 )" at bounding box center [203, 64] width 322 height 9
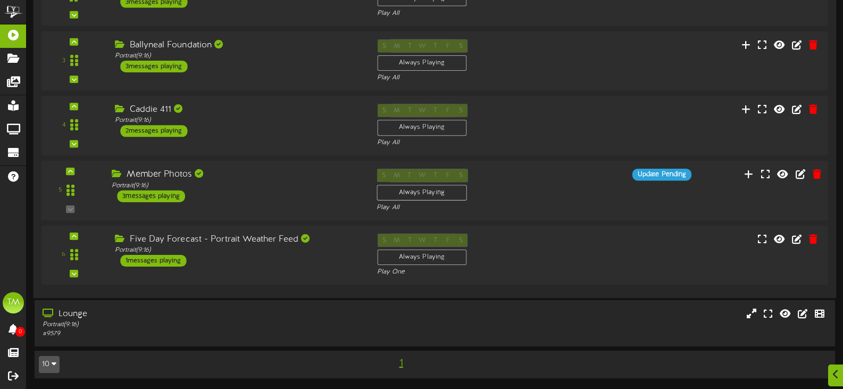
click at [278, 174] on div "Member Photos" at bounding box center [236, 175] width 249 height 12
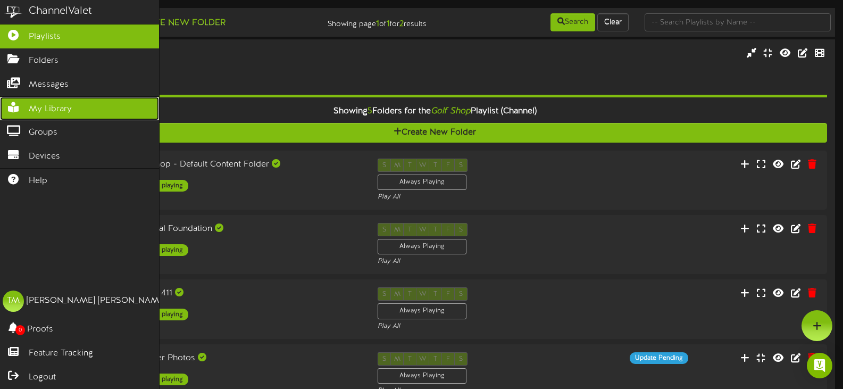
click at [42, 105] on span "My Library" at bounding box center [50, 109] width 43 height 12
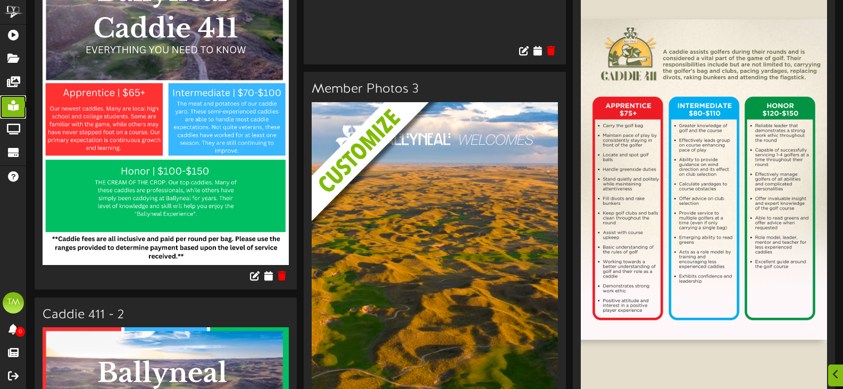
scroll to position [3459, 0]
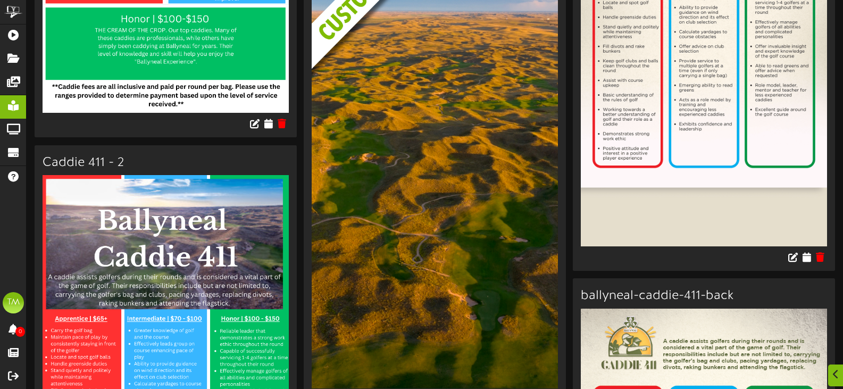
click at [456, 144] on img at bounding box center [435, 169] width 246 height 438
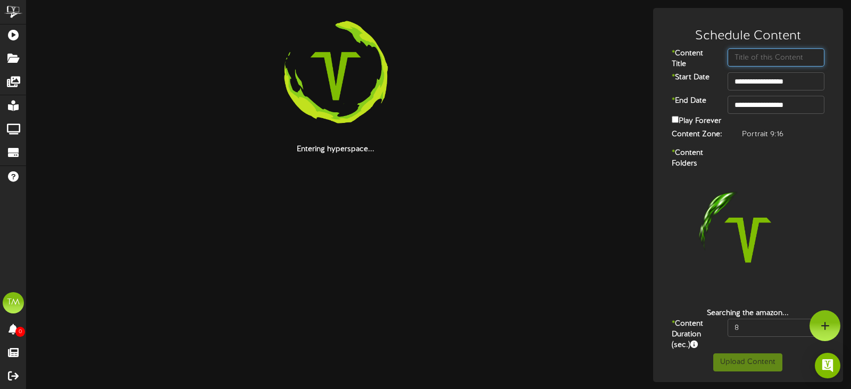
click at [741, 55] on input "text" at bounding box center [776, 57] width 97 height 18
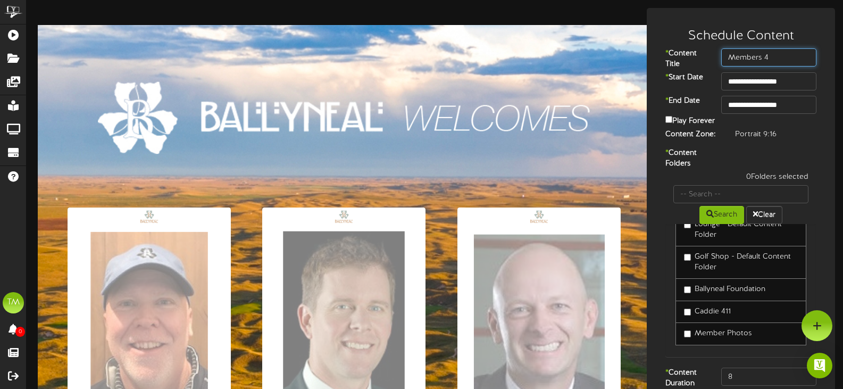
scroll to position [31, 0]
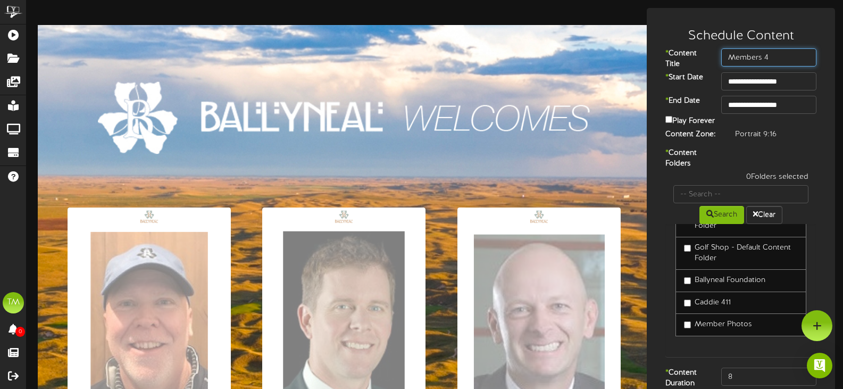
type input "Members 4"
click at [673, 125] on label "Play Forever" at bounding box center [690, 120] width 49 height 13
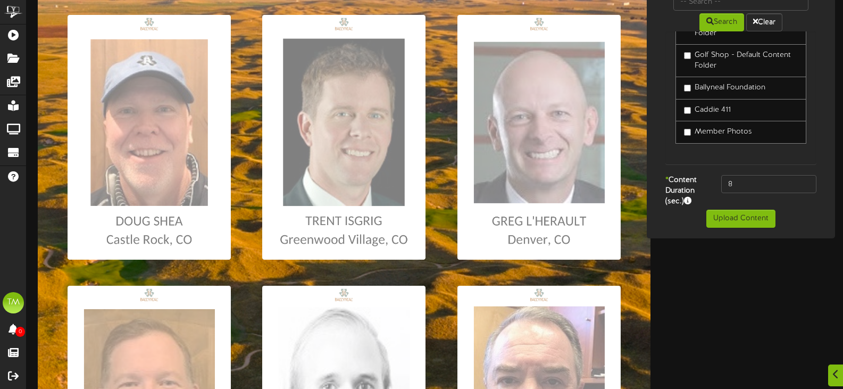
scroll to position [213, 0]
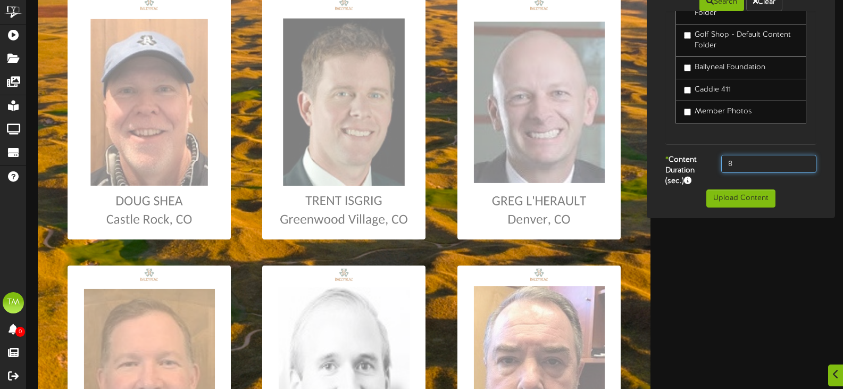
click at [750, 168] on input "8" at bounding box center [769, 164] width 95 height 18
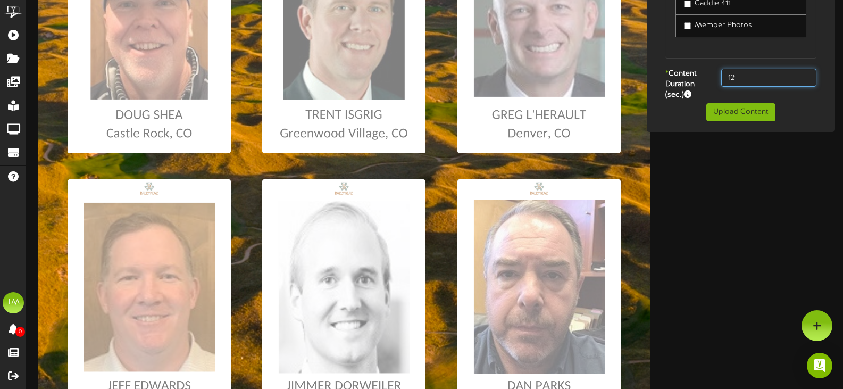
scroll to position [266, 0]
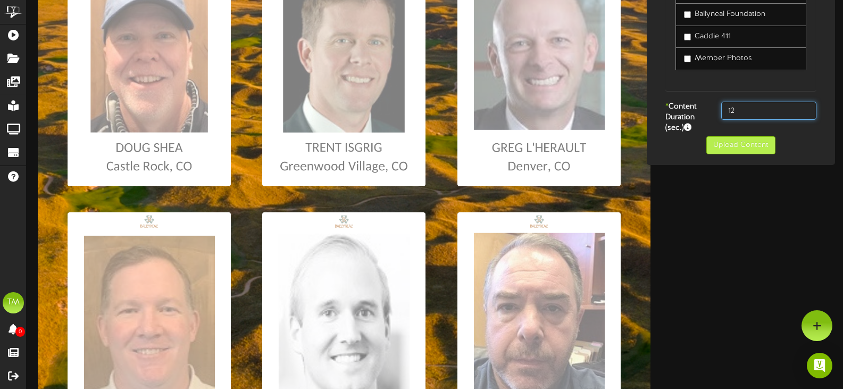
type input "12"
click at [751, 153] on button "Upload Content" at bounding box center [741, 145] width 69 height 18
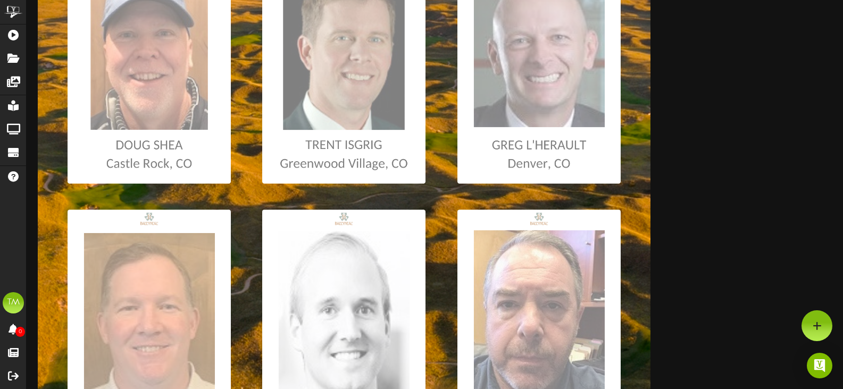
scroll to position [1, 0]
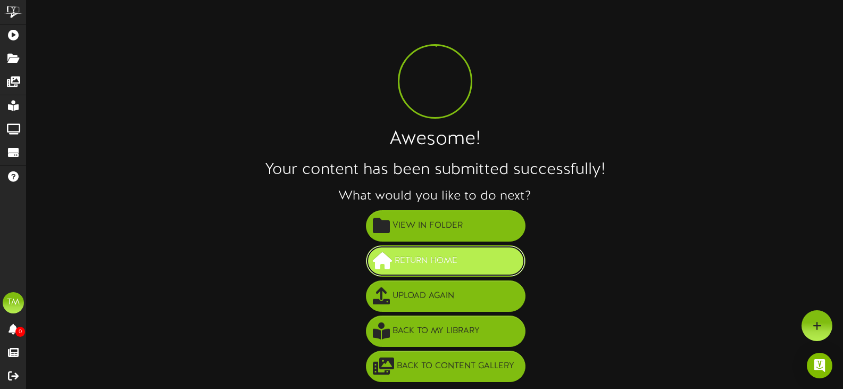
click at [466, 254] on button "Return Home" at bounding box center [446, 260] width 160 height 31
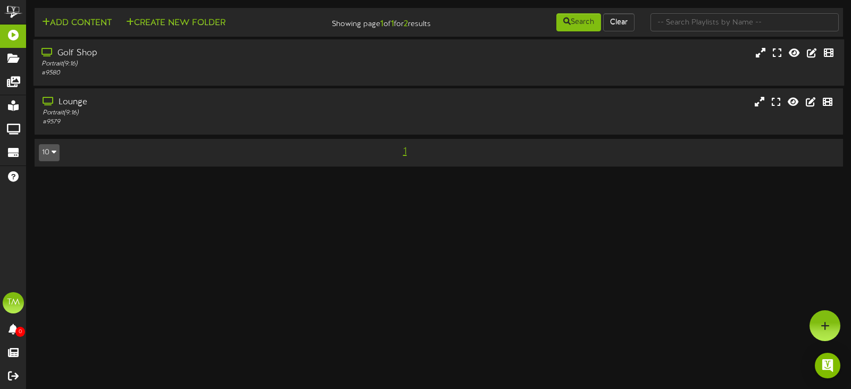
click at [102, 57] on div "Golf Shop" at bounding box center [203, 53] width 322 height 12
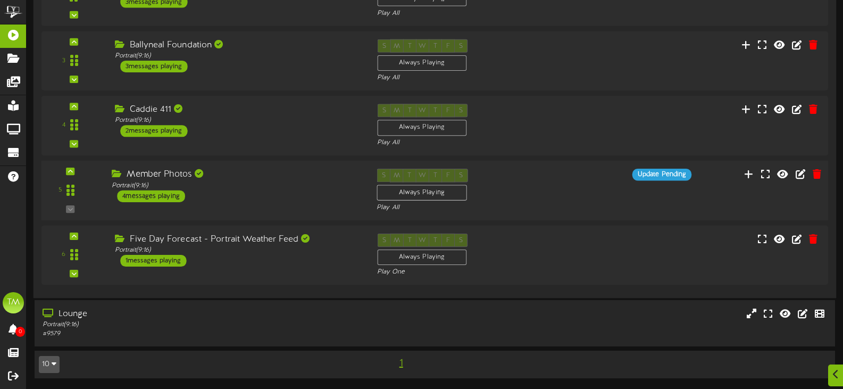
click at [275, 197] on div "Member Photos Portrait ( 9:16 ) 4 messages playing" at bounding box center [236, 186] width 265 height 34
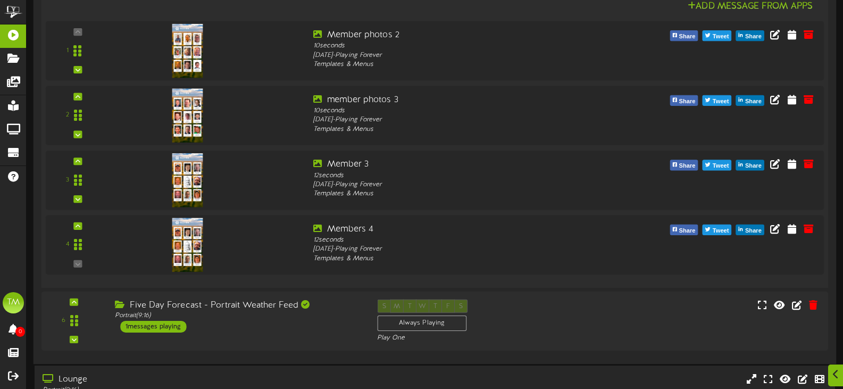
scroll to position [449, 0]
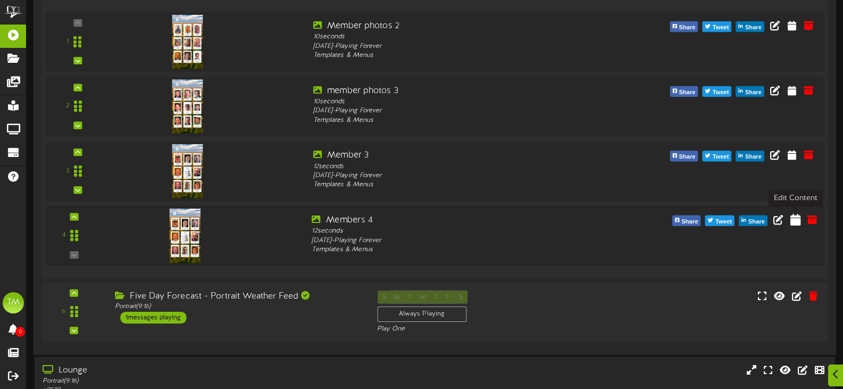
click at [792, 225] on icon at bounding box center [796, 219] width 11 height 12
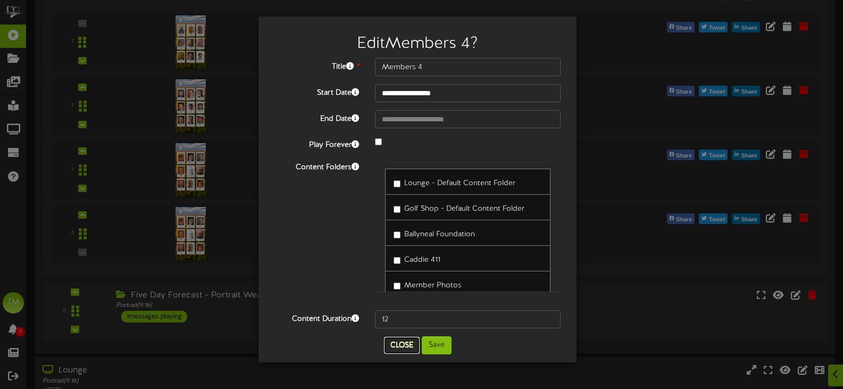
click at [405, 350] on button "Close" at bounding box center [402, 345] width 36 height 17
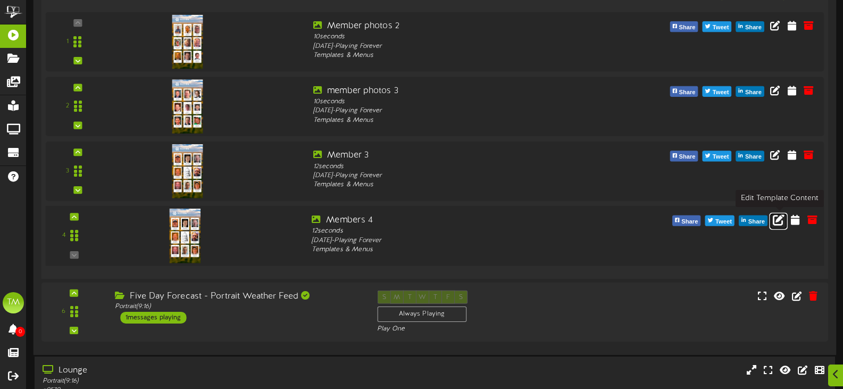
click at [778, 221] on icon at bounding box center [779, 219] width 12 height 12
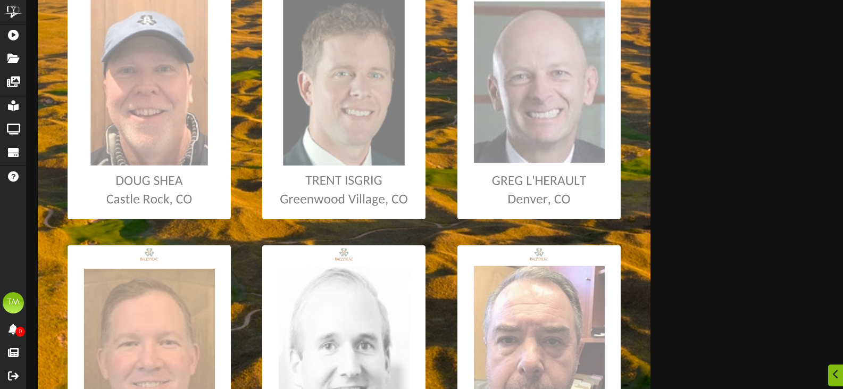
scroll to position [266, 0]
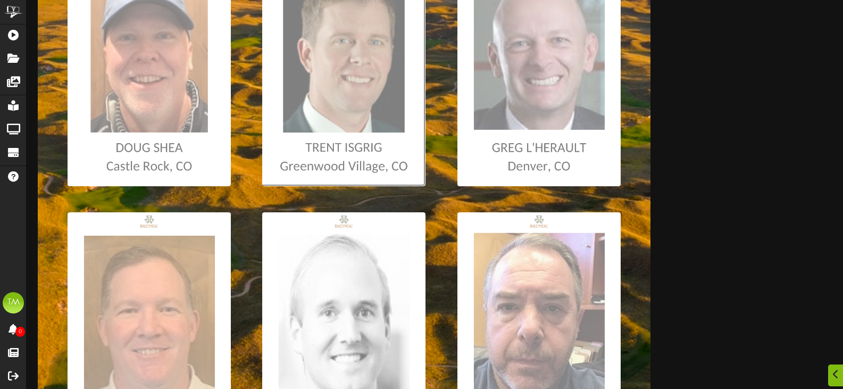
type input "**********"
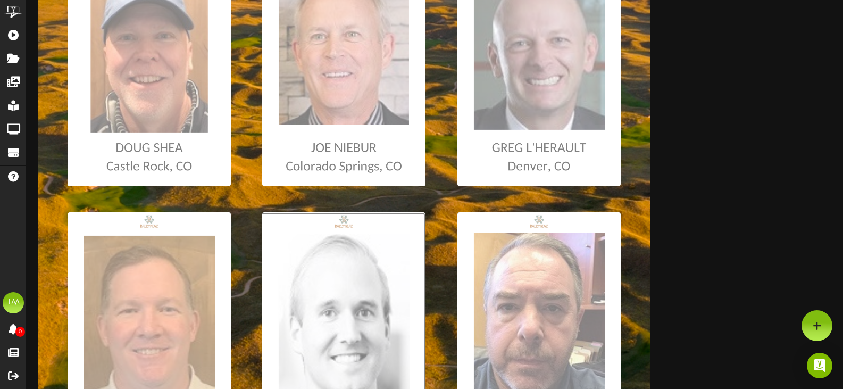
type input "**********"
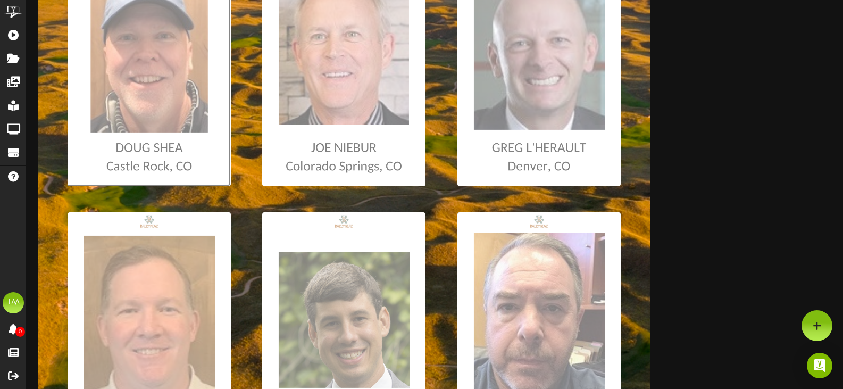
type input "**********"
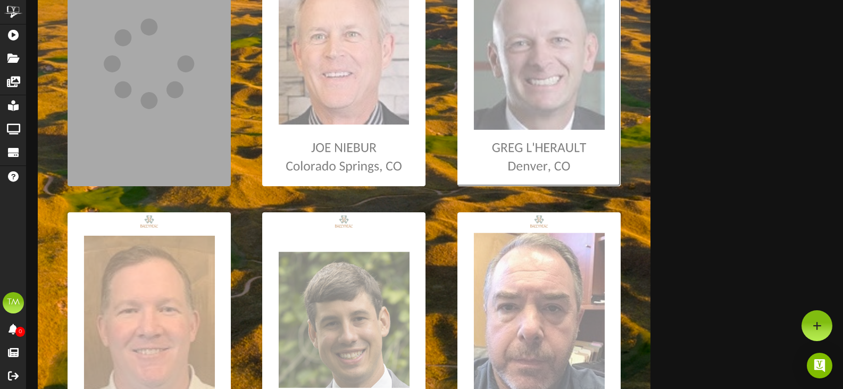
click at [546, 115] on input "file" at bounding box center [6, 63] width 1230 height 245
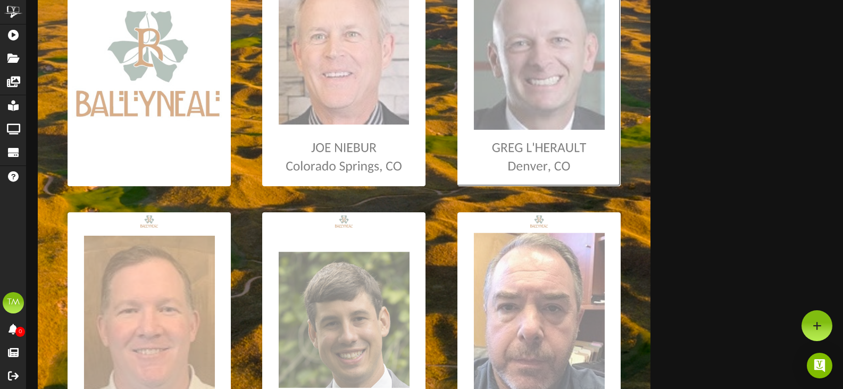
type input "**********"
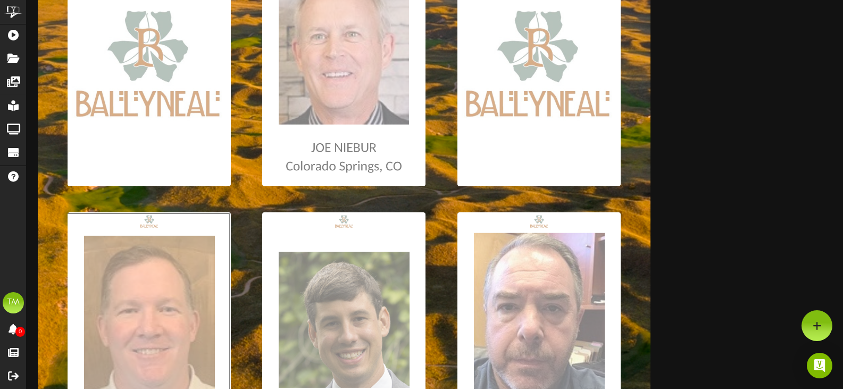
type input "**********"
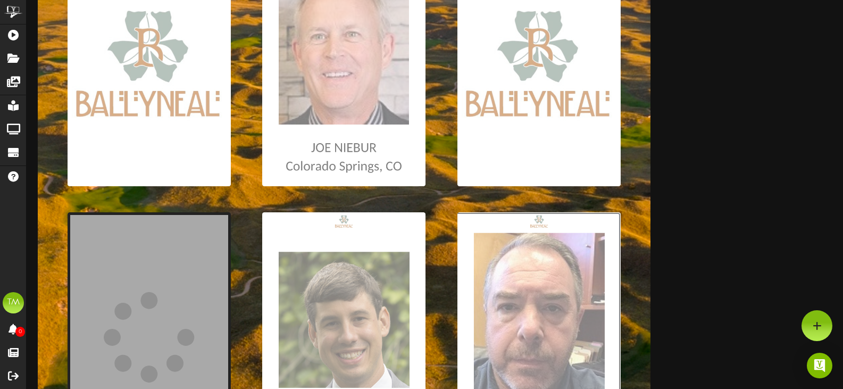
click at [550, 332] on input "file" at bounding box center [6, 334] width 1230 height 245
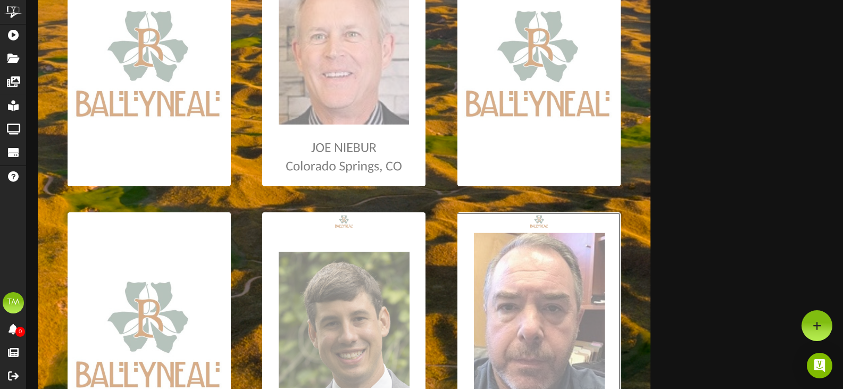
type input "**********"
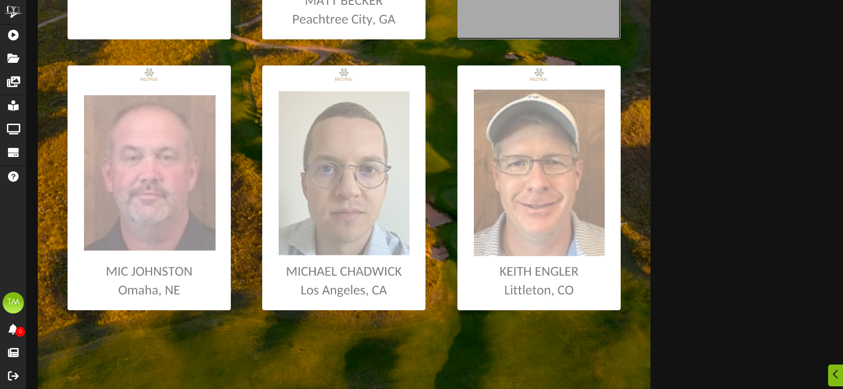
scroll to position [692, 0]
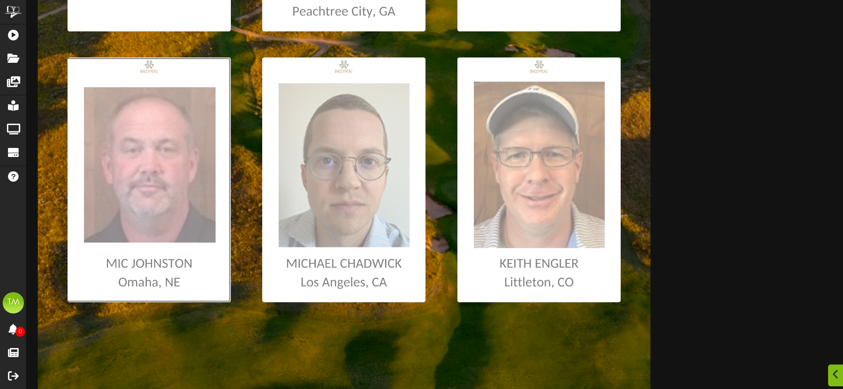
type input "**********"
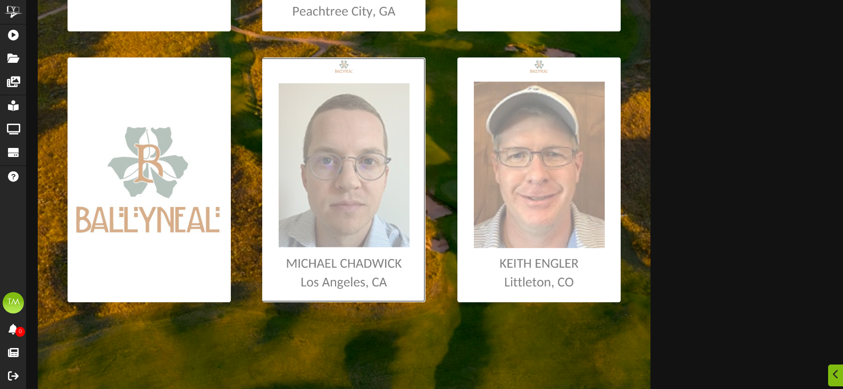
type input "**********"
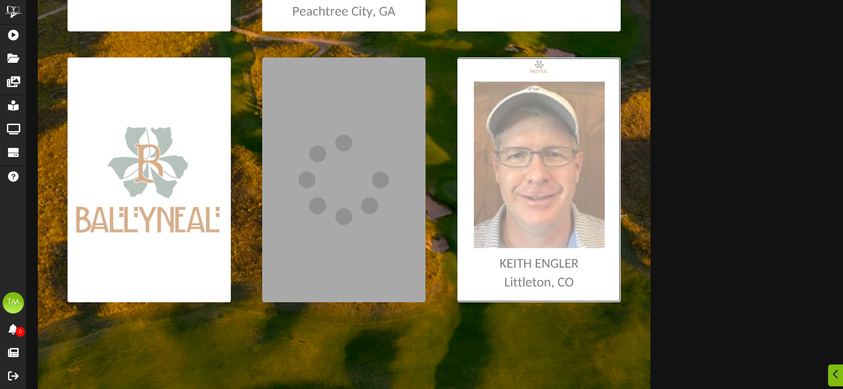
click at [573, 201] on input "file" at bounding box center [6, 179] width 1230 height 245
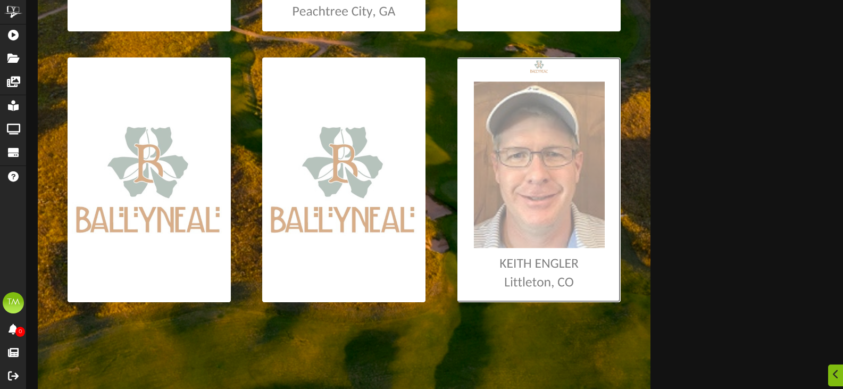
type input "**********"
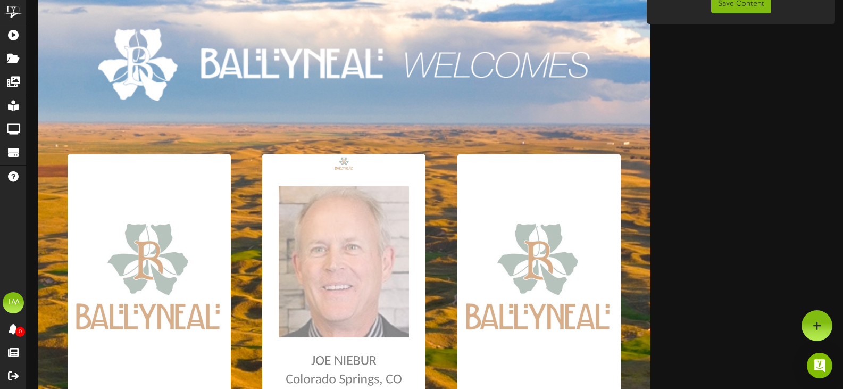
scroll to position [0, 0]
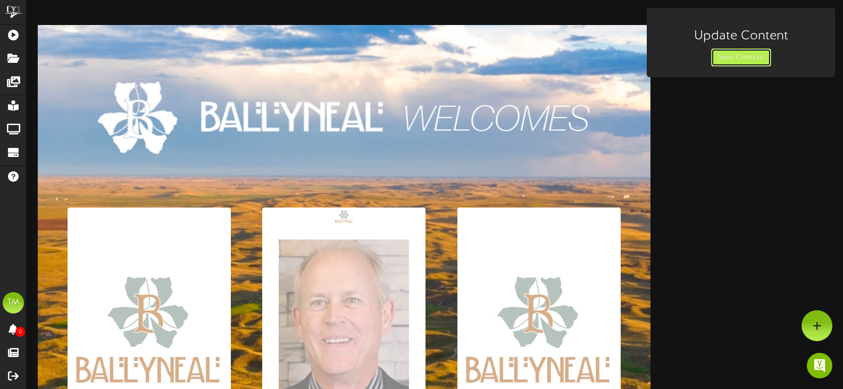
click at [761, 60] on button "Save Content" at bounding box center [741, 57] width 60 height 18
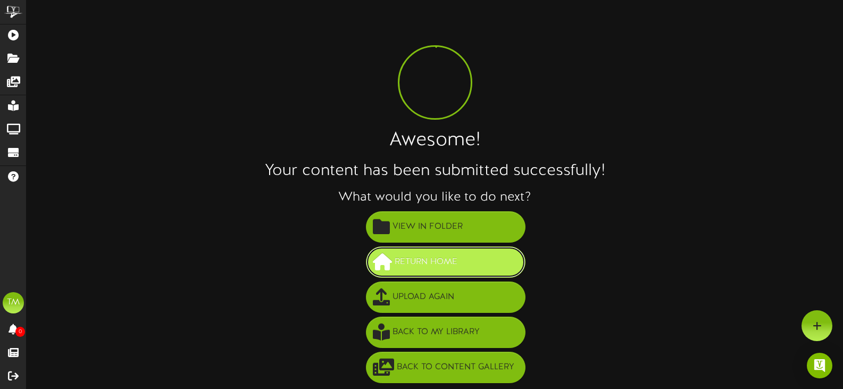
click at [458, 263] on span "Return Home" at bounding box center [426, 262] width 68 height 18
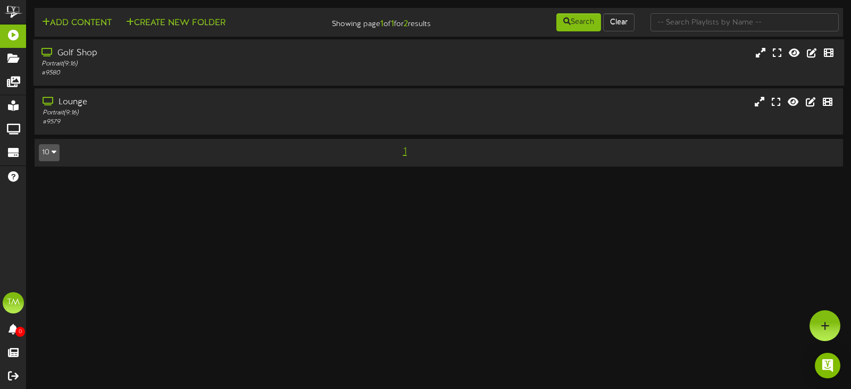
click at [239, 69] on div "# 9580" at bounding box center [203, 73] width 322 height 9
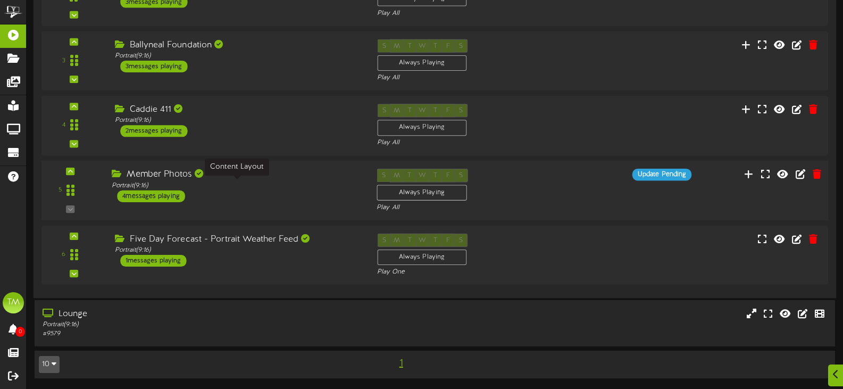
click at [275, 189] on div "Portrait ( 9:16 )" at bounding box center [236, 185] width 249 height 9
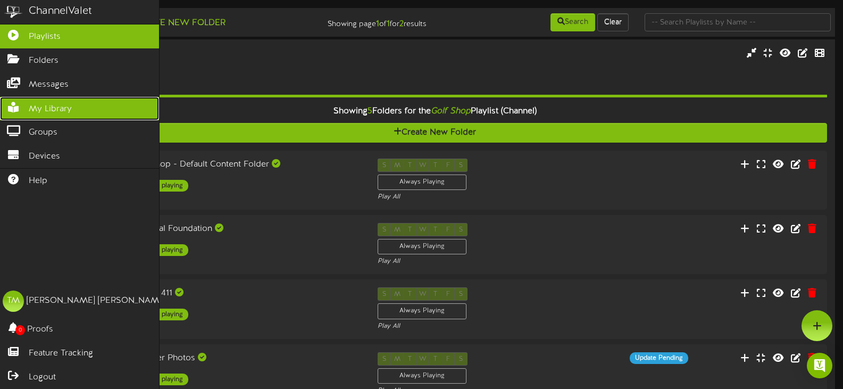
click at [40, 107] on span "My Library" at bounding box center [50, 109] width 43 height 12
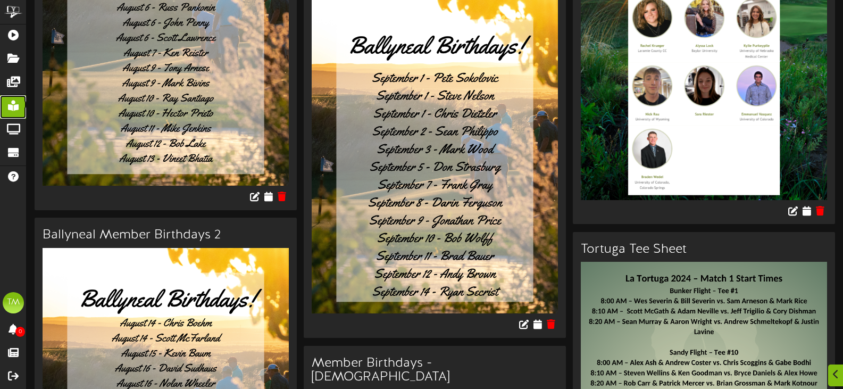
scroll to position [1862, 0]
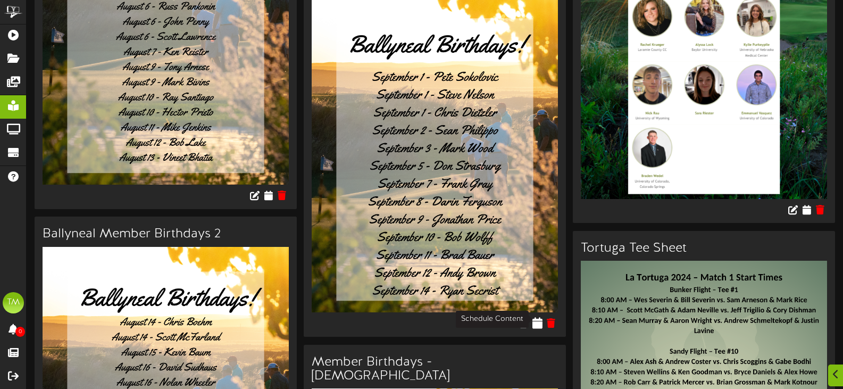
click at [538, 320] on icon at bounding box center [538, 323] width 10 height 12
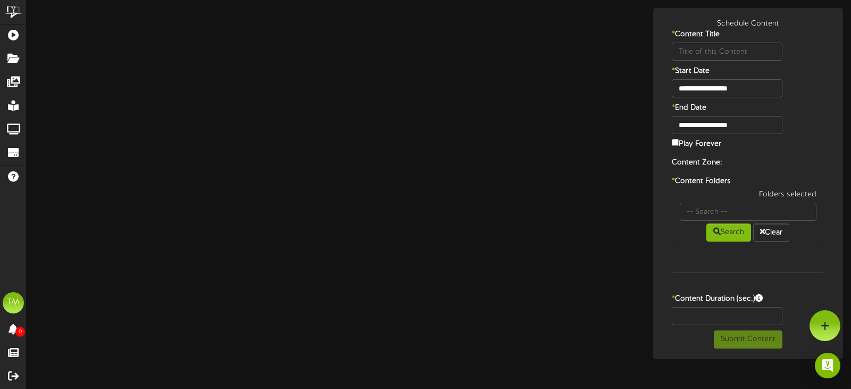
type input "Member Birthdays"
type input "8"
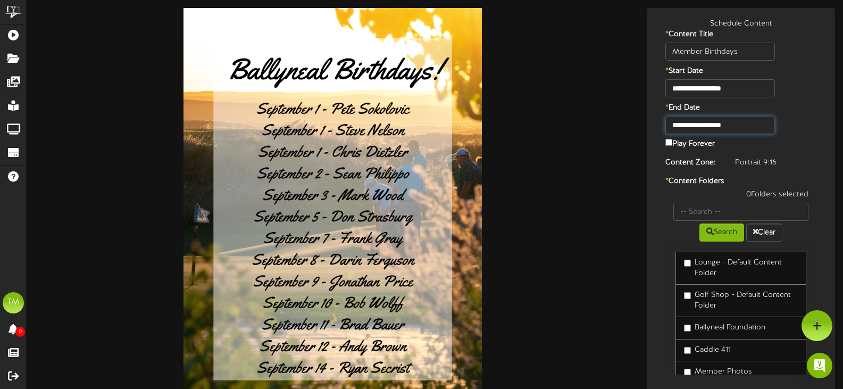
click at [715, 121] on input "**********" at bounding box center [720, 125] width 109 height 18
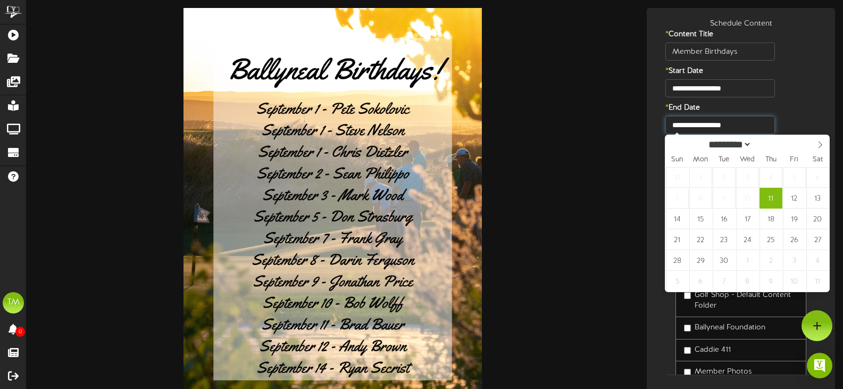
click at [718, 121] on input "**********" at bounding box center [720, 125] width 109 height 18
type input "**********"
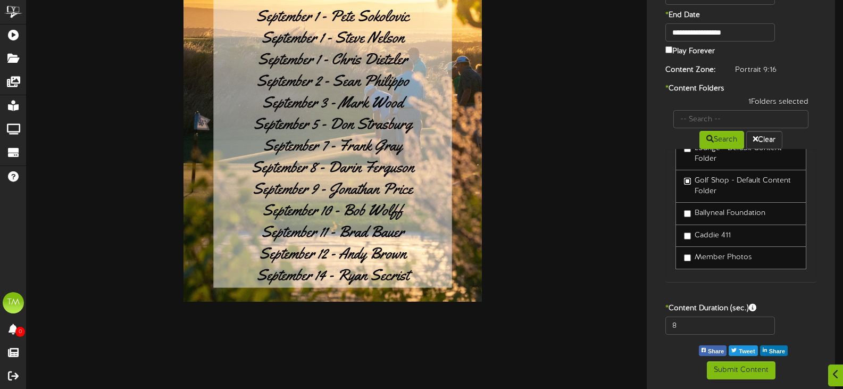
scroll to position [31, 0]
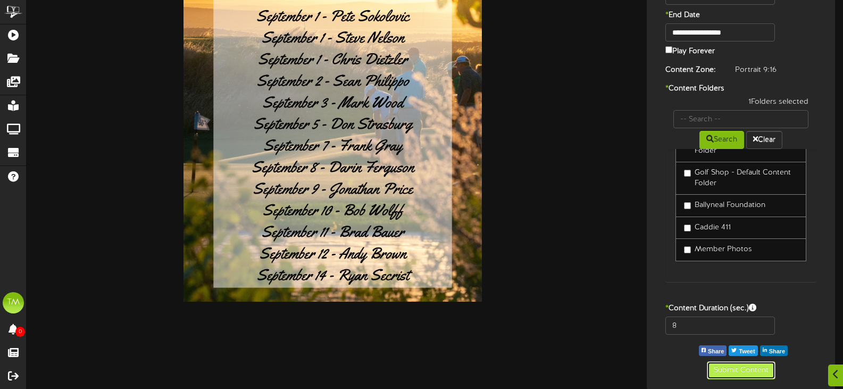
click at [753, 374] on button "Submit Content" at bounding box center [741, 370] width 69 height 18
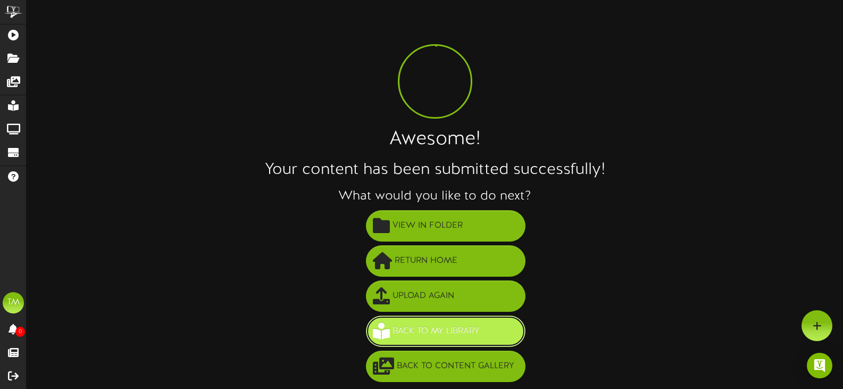
click at [453, 335] on span "Back to My Library" at bounding box center [436, 331] width 93 height 18
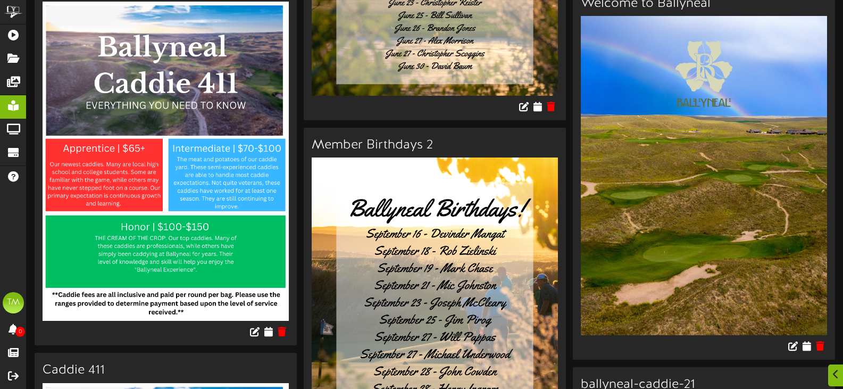
scroll to position [2874, 0]
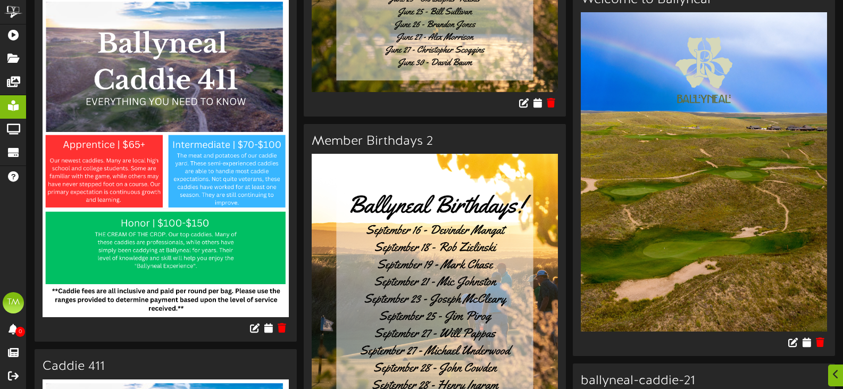
click at [667, 177] on img at bounding box center [704, 171] width 246 height 319
click at [808, 336] on icon at bounding box center [807, 342] width 10 height 12
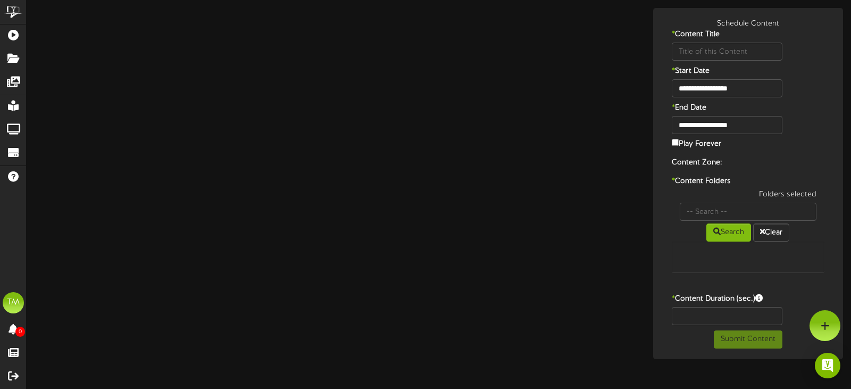
type input "Welcome to Ballyneal"
type input "8"
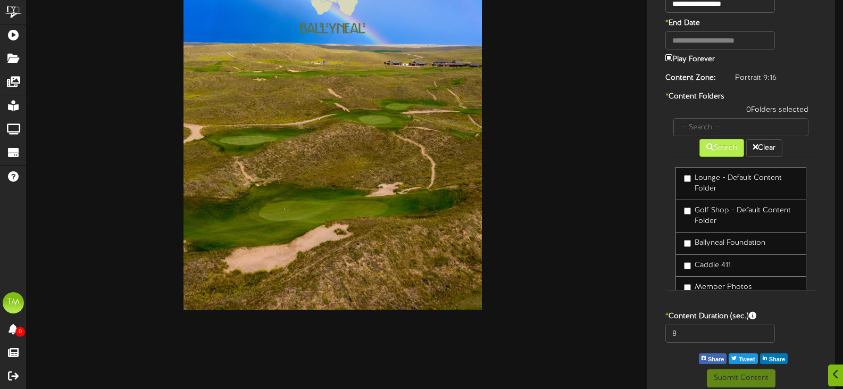
scroll to position [93, 0]
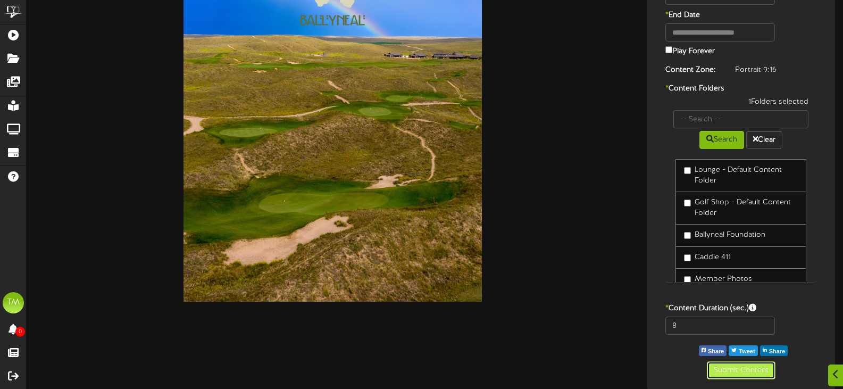
click at [724, 366] on button "Submit Content" at bounding box center [741, 370] width 69 height 18
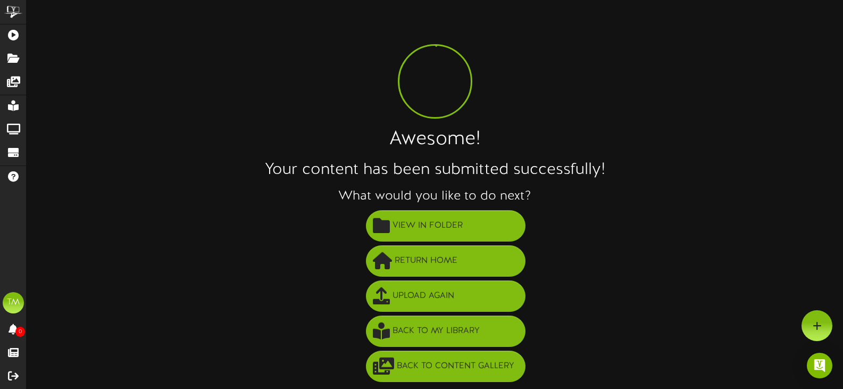
scroll to position [1, 0]
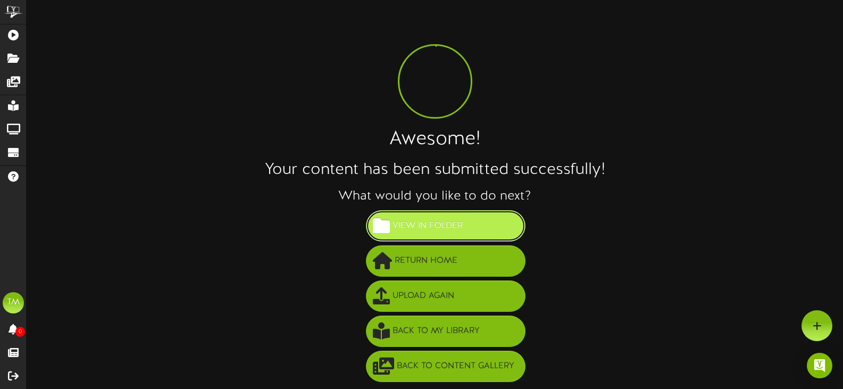
click at [409, 217] on span "View in Folder" at bounding box center [428, 226] width 76 height 18
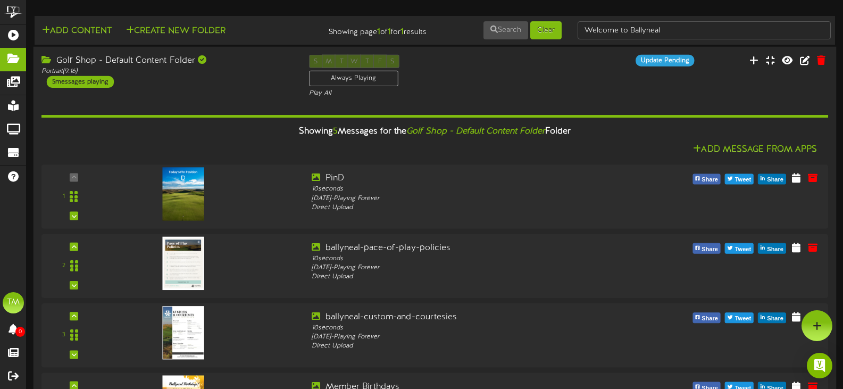
click at [78, 58] on div "Golf Shop - Default Content Folder" at bounding box center [168, 61] width 252 height 12
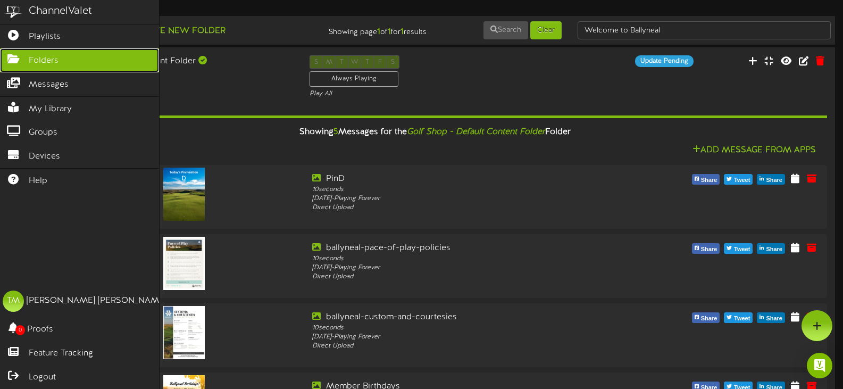
click at [13, 59] on icon at bounding box center [13, 58] width 27 height 8
click at [34, 59] on span "Folders" at bounding box center [44, 61] width 30 height 12
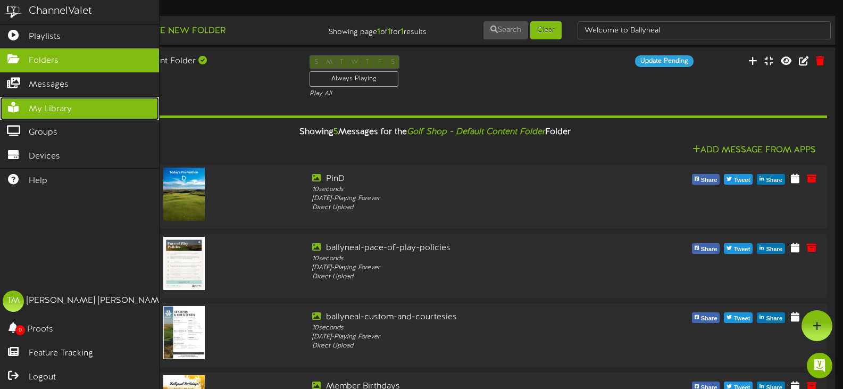
click at [59, 105] on span "My Library" at bounding box center [50, 109] width 43 height 12
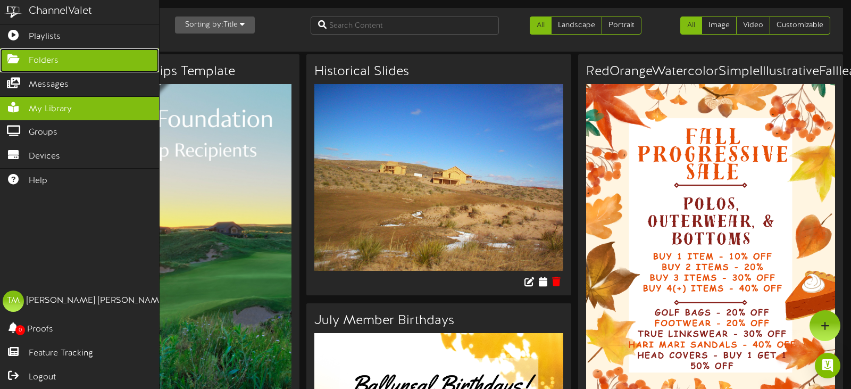
click at [54, 55] on span "Folders" at bounding box center [44, 61] width 30 height 12
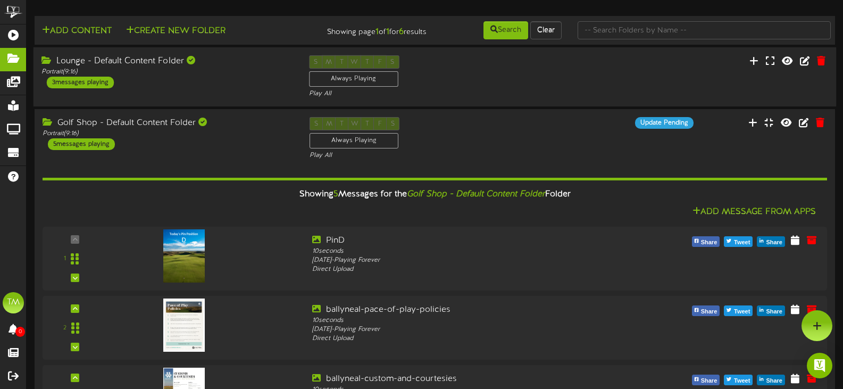
click at [272, 77] on div "Lounge - Default Content Folder Portrait ( 9:16 ) 3 messages playing" at bounding box center [168, 71] width 268 height 33
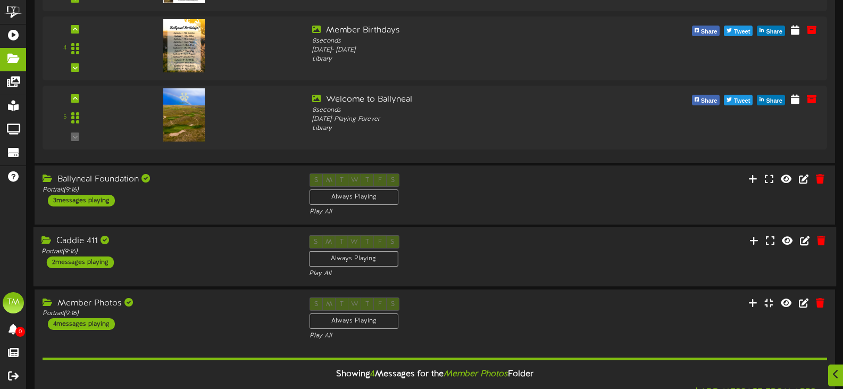
scroll to position [851, 0]
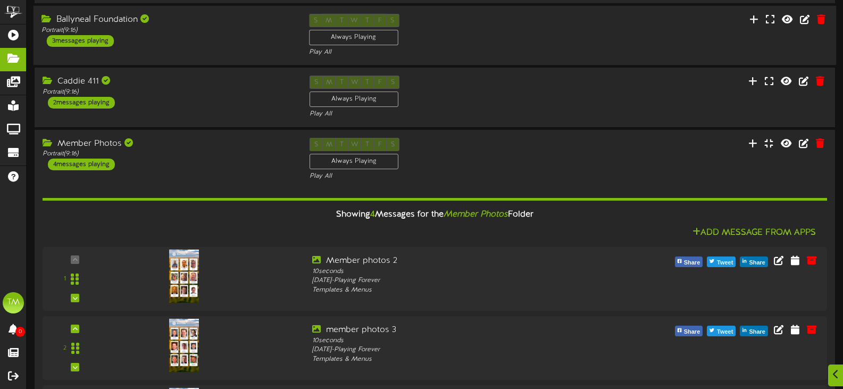
click at [237, 43] on div "Ballyneal Foundation Portrait ( 9:16 ) 3 messages playing" at bounding box center [168, 30] width 268 height 33
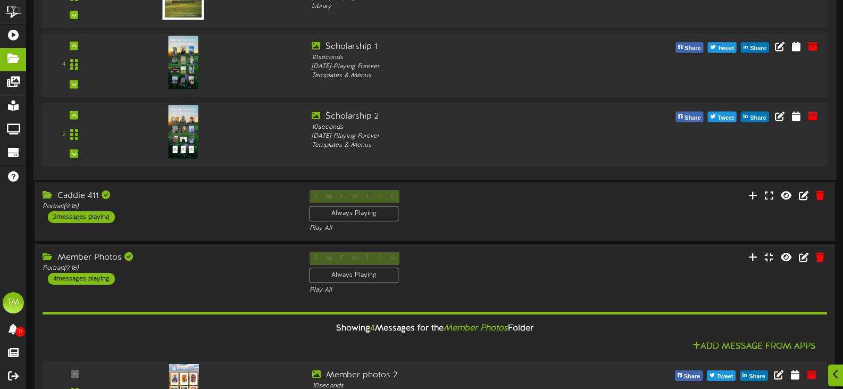
scroll to position [1117, 0]
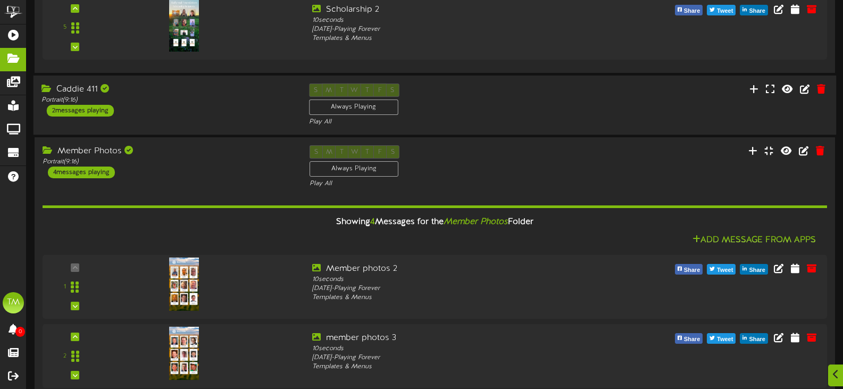
click at [247, 105] on div "Caddie 411 Portrait ( 9:16 ) 2 messages playing" at bounding box center [168, 100] width 268 height 33
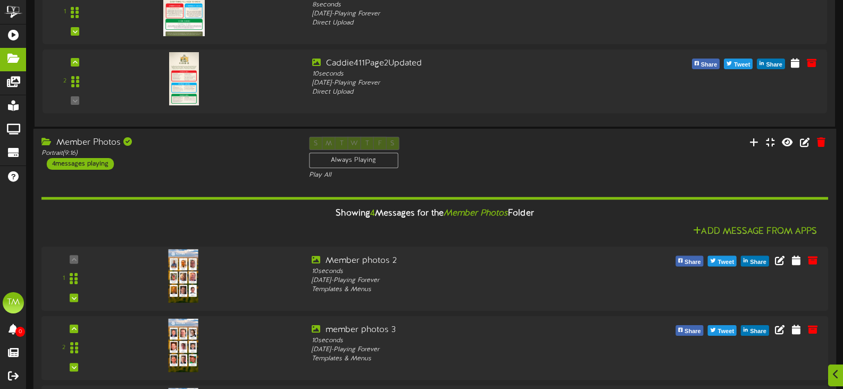
click at [237, 147] on div "Member Photos" at bounding box center [168, 143] width 252 height 12
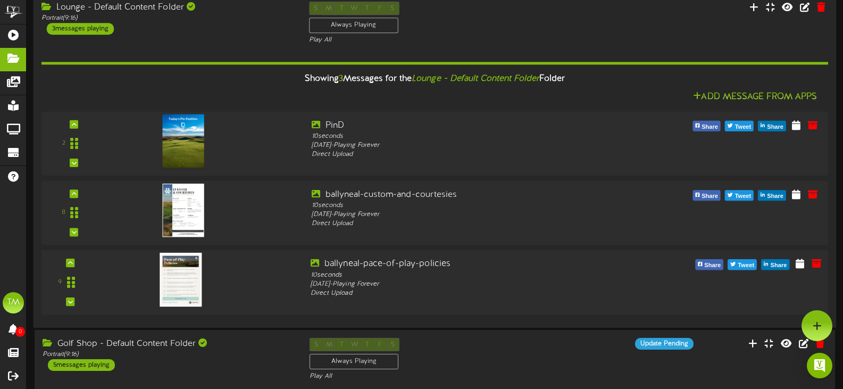
scroll to position [0, 0]
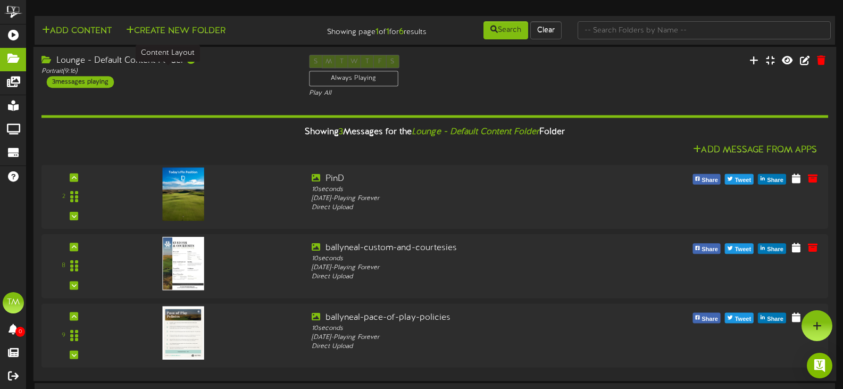
click at [161, 69] on div "Portrait ( 9:16 )" at bounding box center [168, 71] width 252 height 9
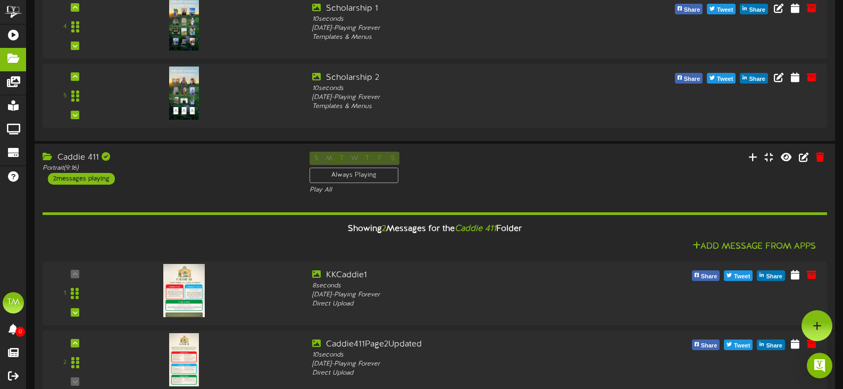
scroll to position [562, 0]
